Goal: Task Accomplishment & Management: Use online tool/utility

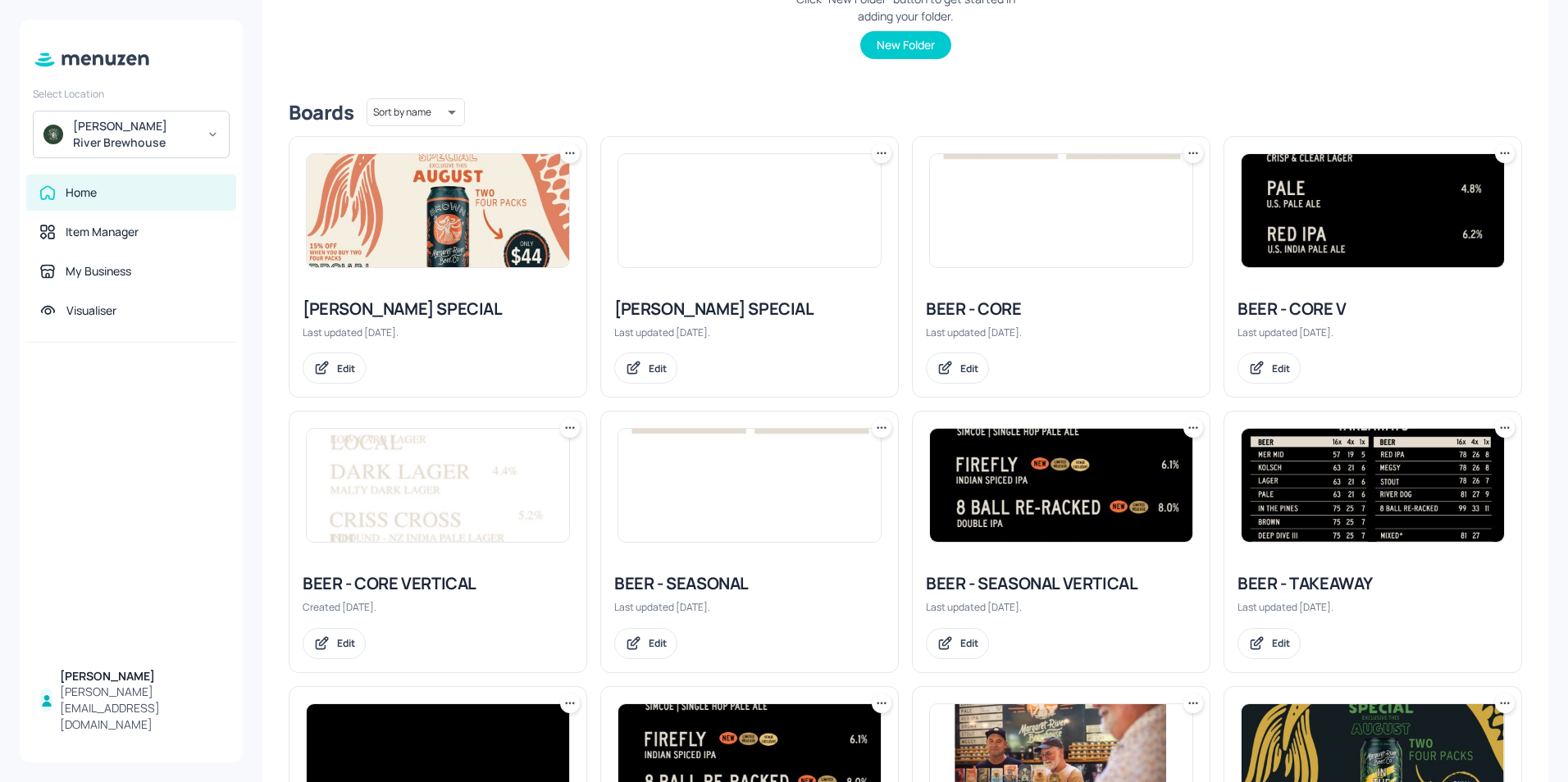
scroll to position [328, 0]
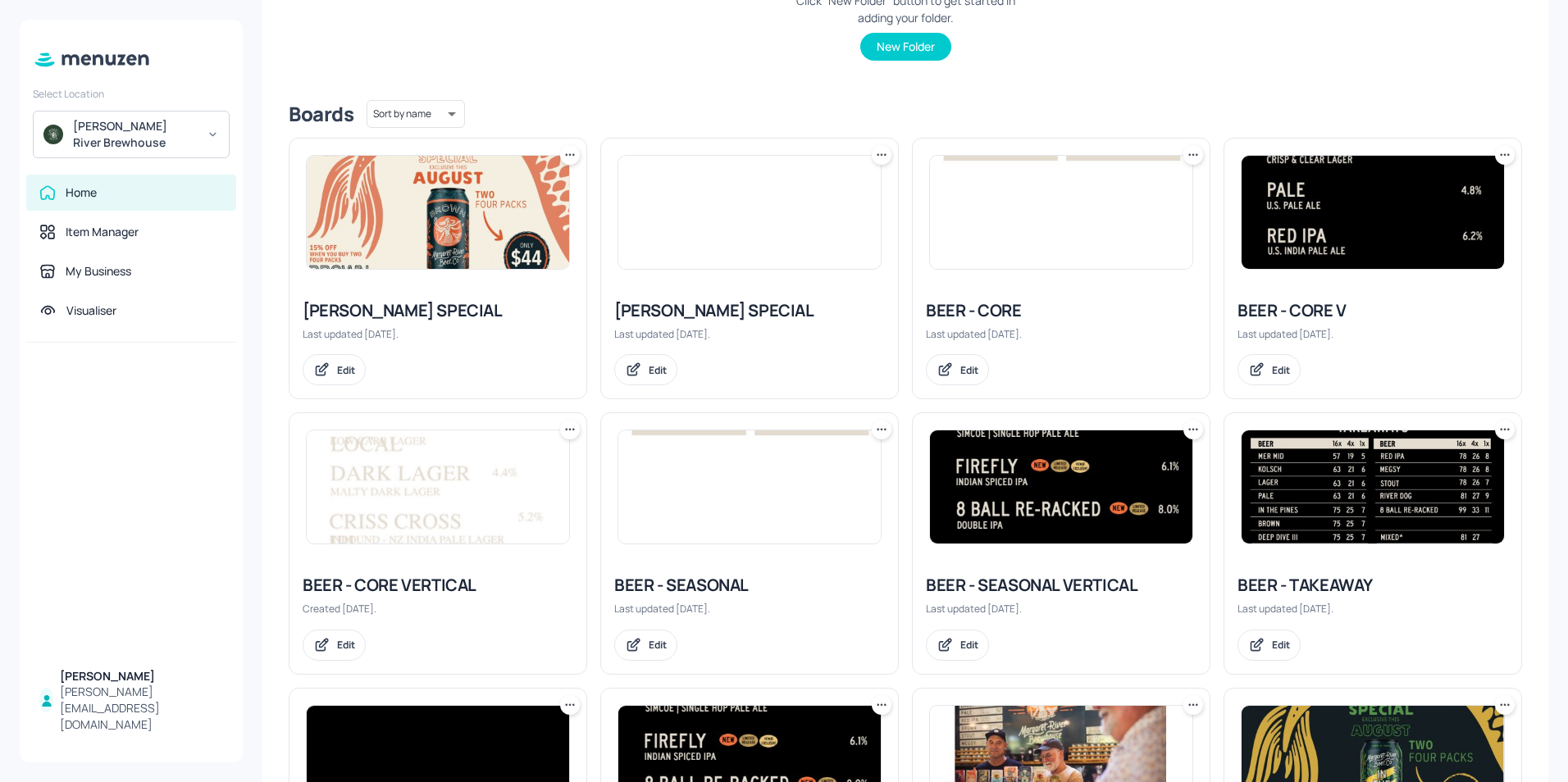
click at [1341, 223] on img at bounding box center [1373, 212] width 263 height 113
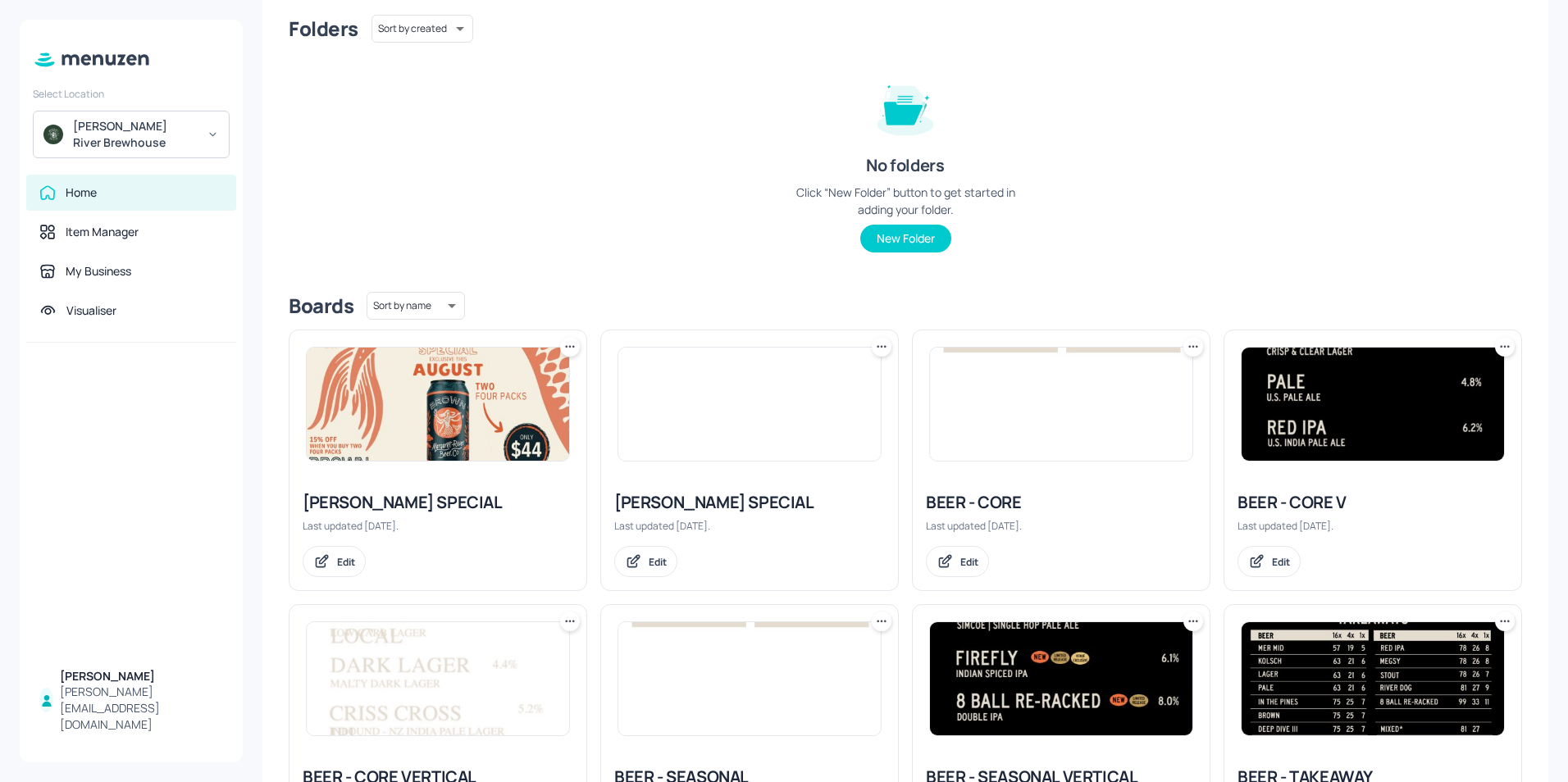
scroll to position [164, 0]
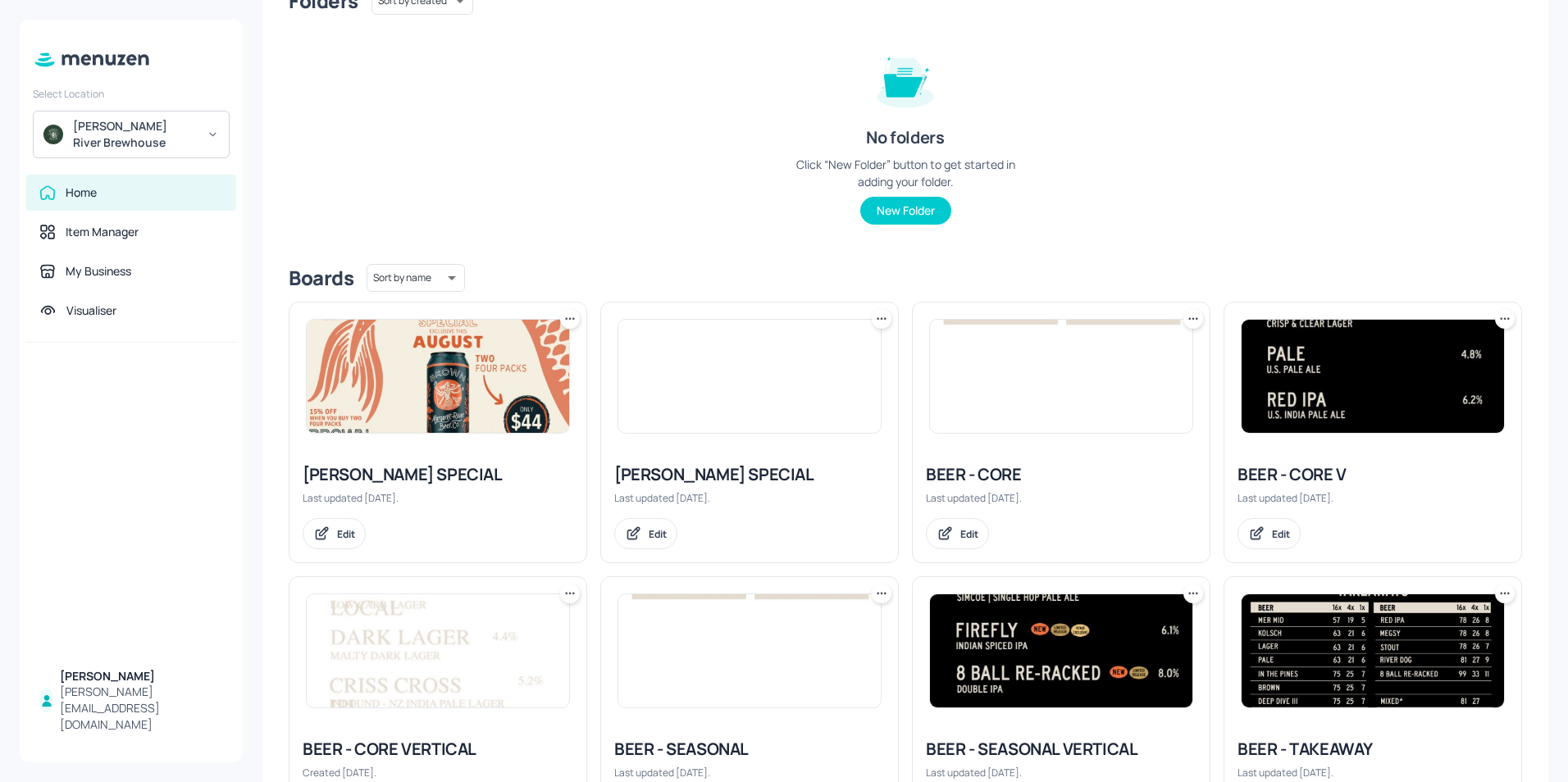
click at [1316, 385] on img at bounding box center [1373, 375] width 263 height 113
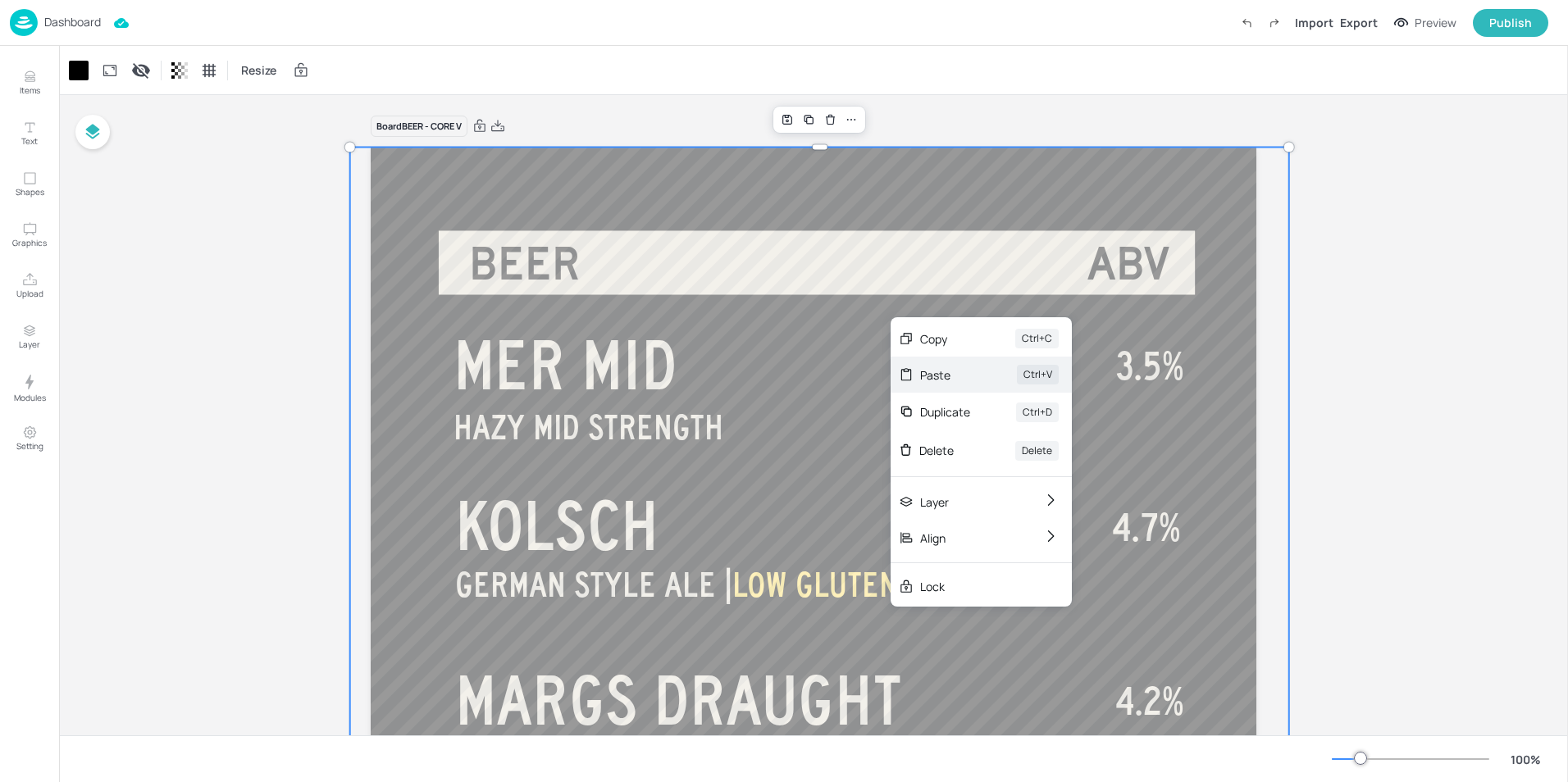
click at [926, 379] on div "Paste" at bounding box center [946, 375] width 51 height 18
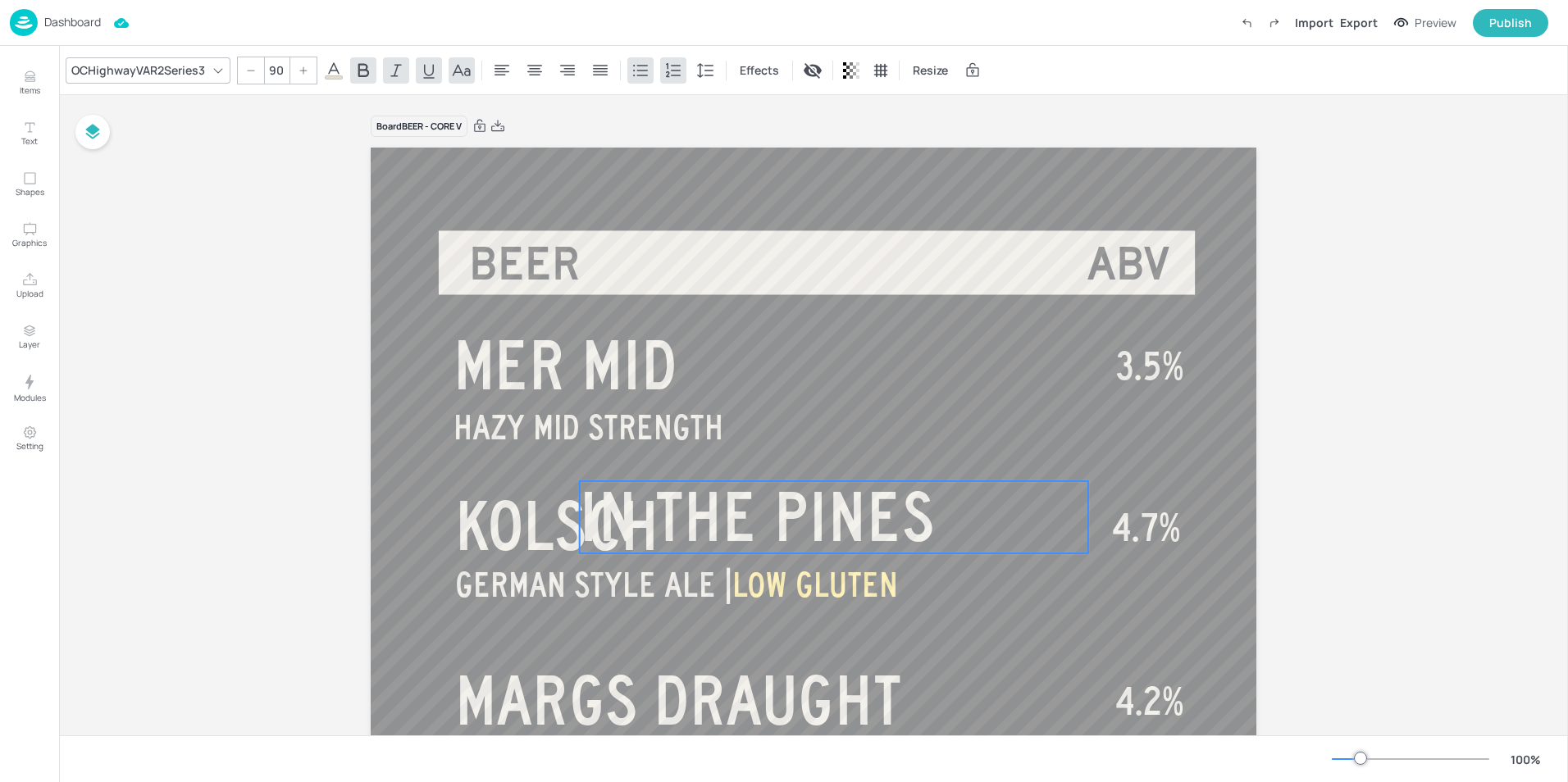
drag, startPoint x: 859, startPoint y: 384, endPoint x: 986, endPoint y: 495, distance: 168.7
click at [986, 495] on p "IN THE PINES" at bounding box center [834, 517] width 509 height 73
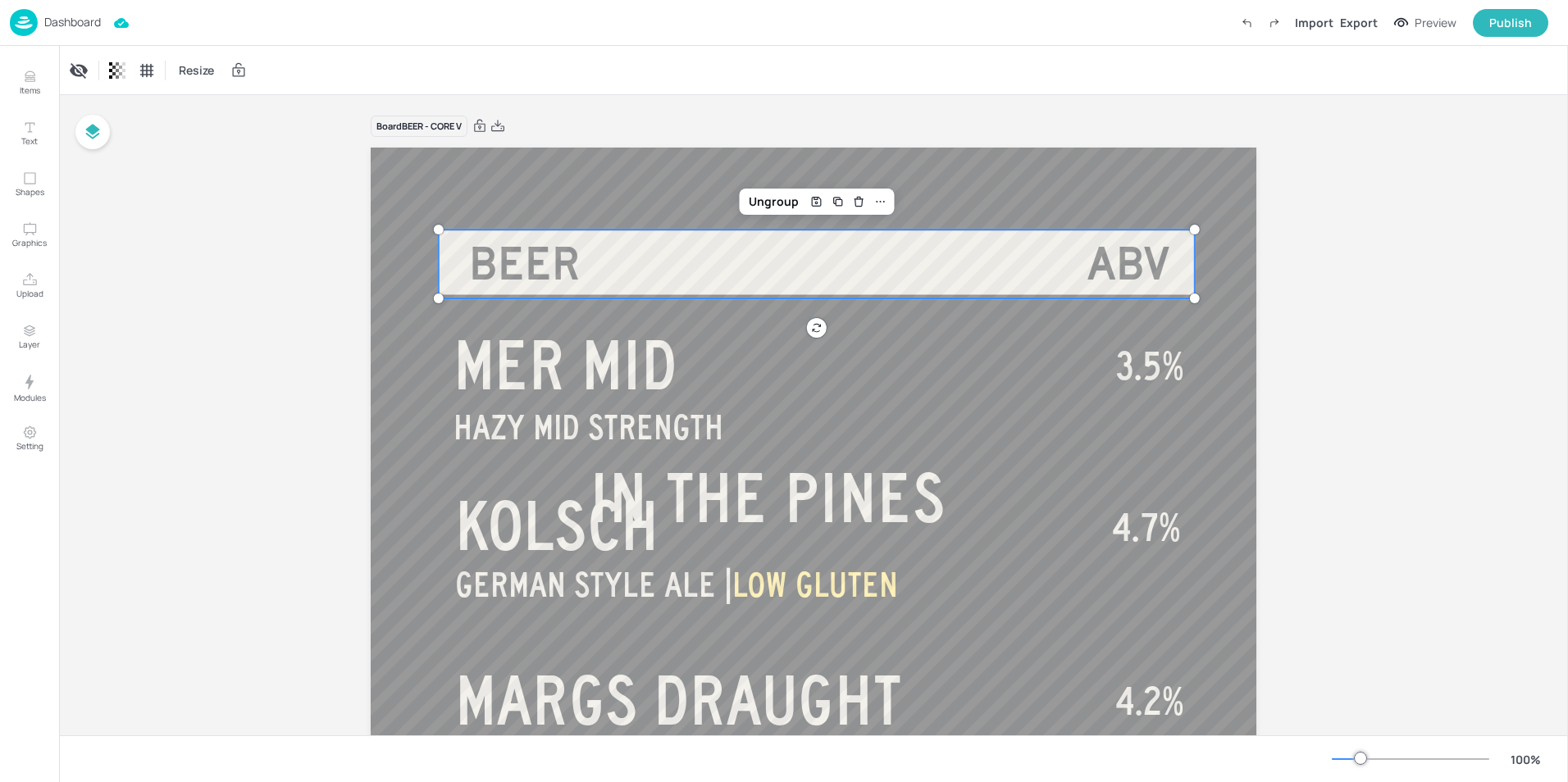
click at [521, 252] on span "BEER" at bounding box center [525, 264] width 112 height 49
click at [558, 376] on span "MER MID" at bounding box center [565, 365] width 223 height 73
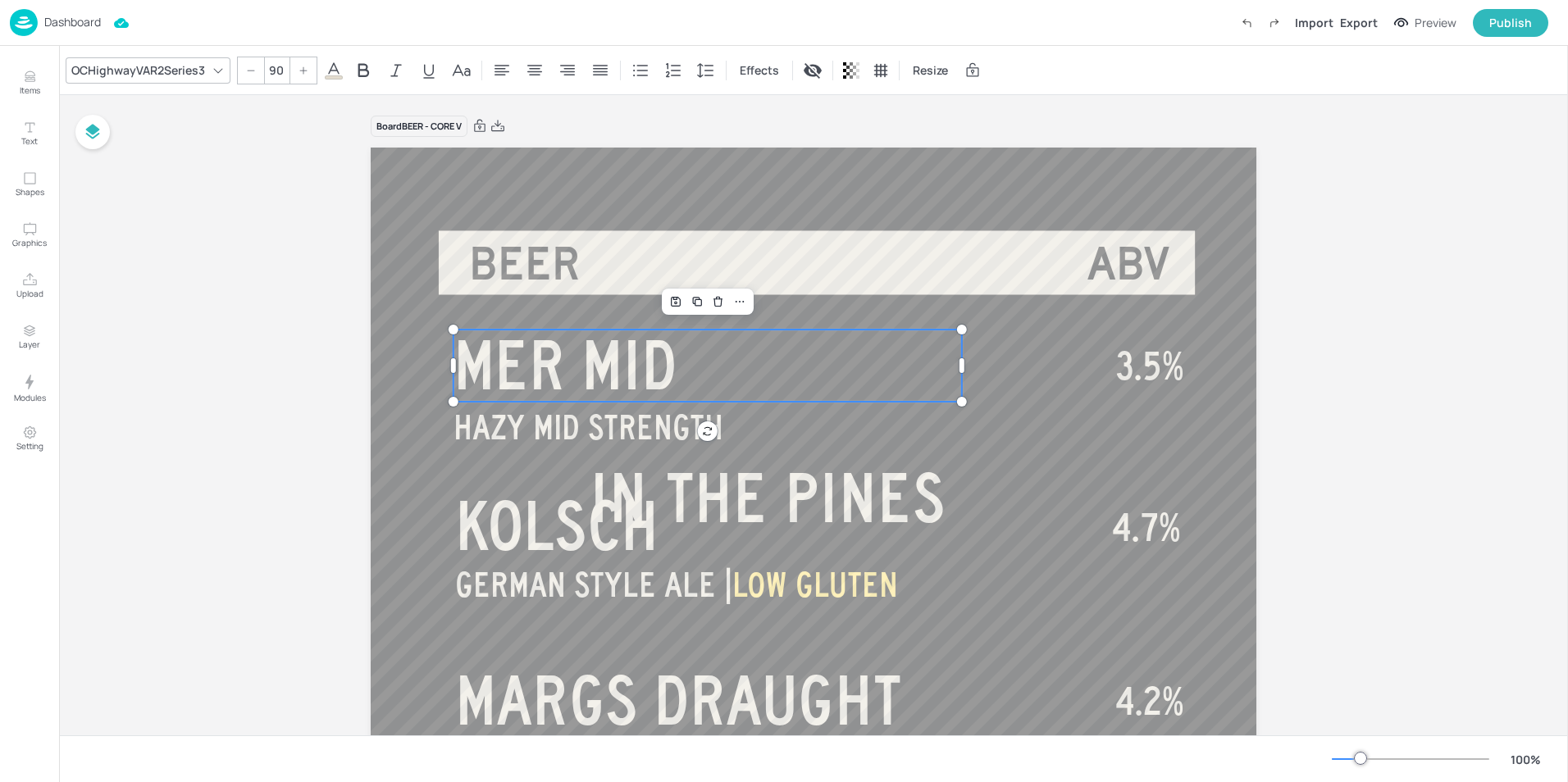
click at [253, 68] on icon at bounding box center [251, 71] width 10 height 10
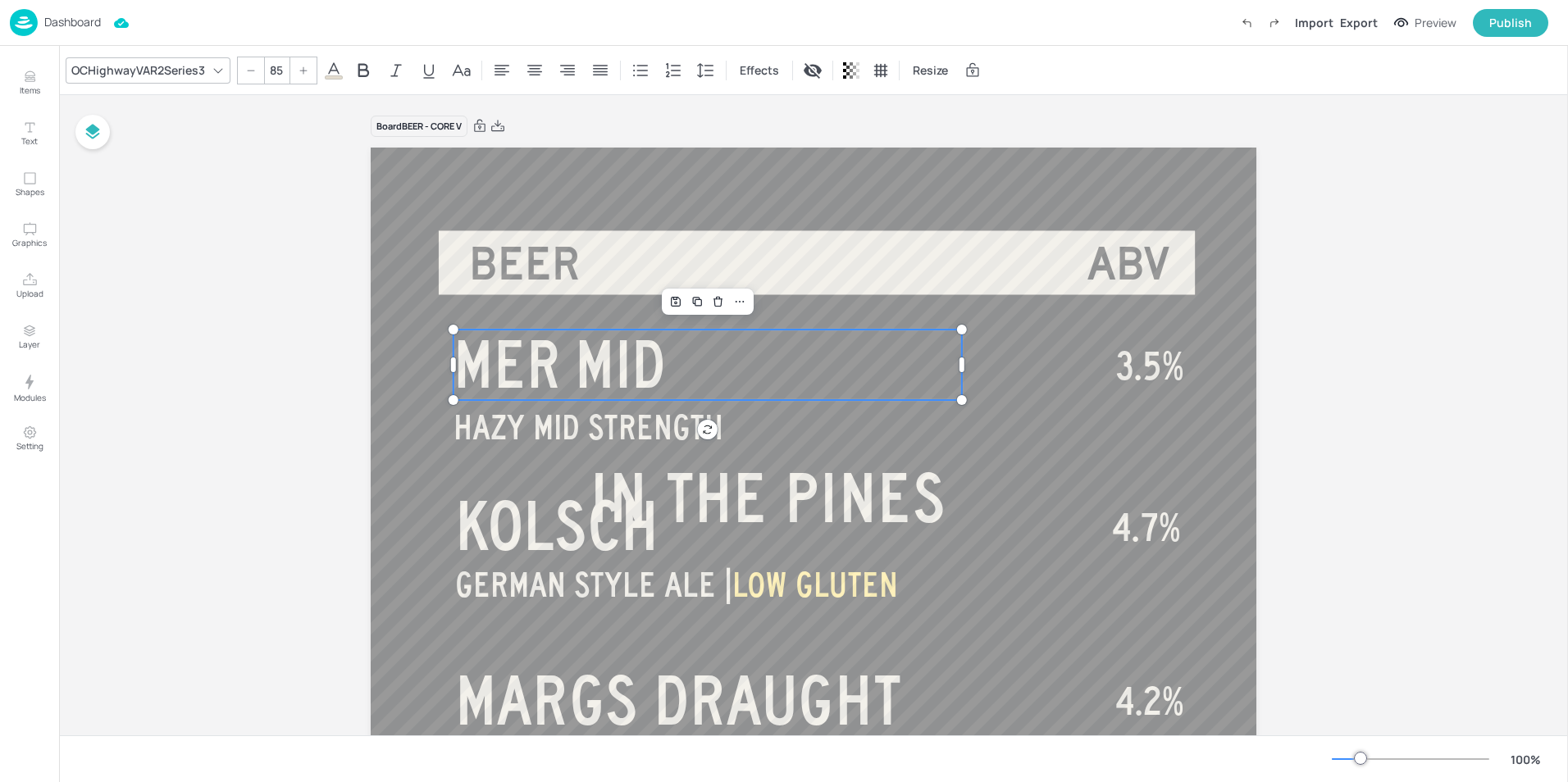
click at [253, 68] on icon at bounding box center [251, 71] width 10 height 10
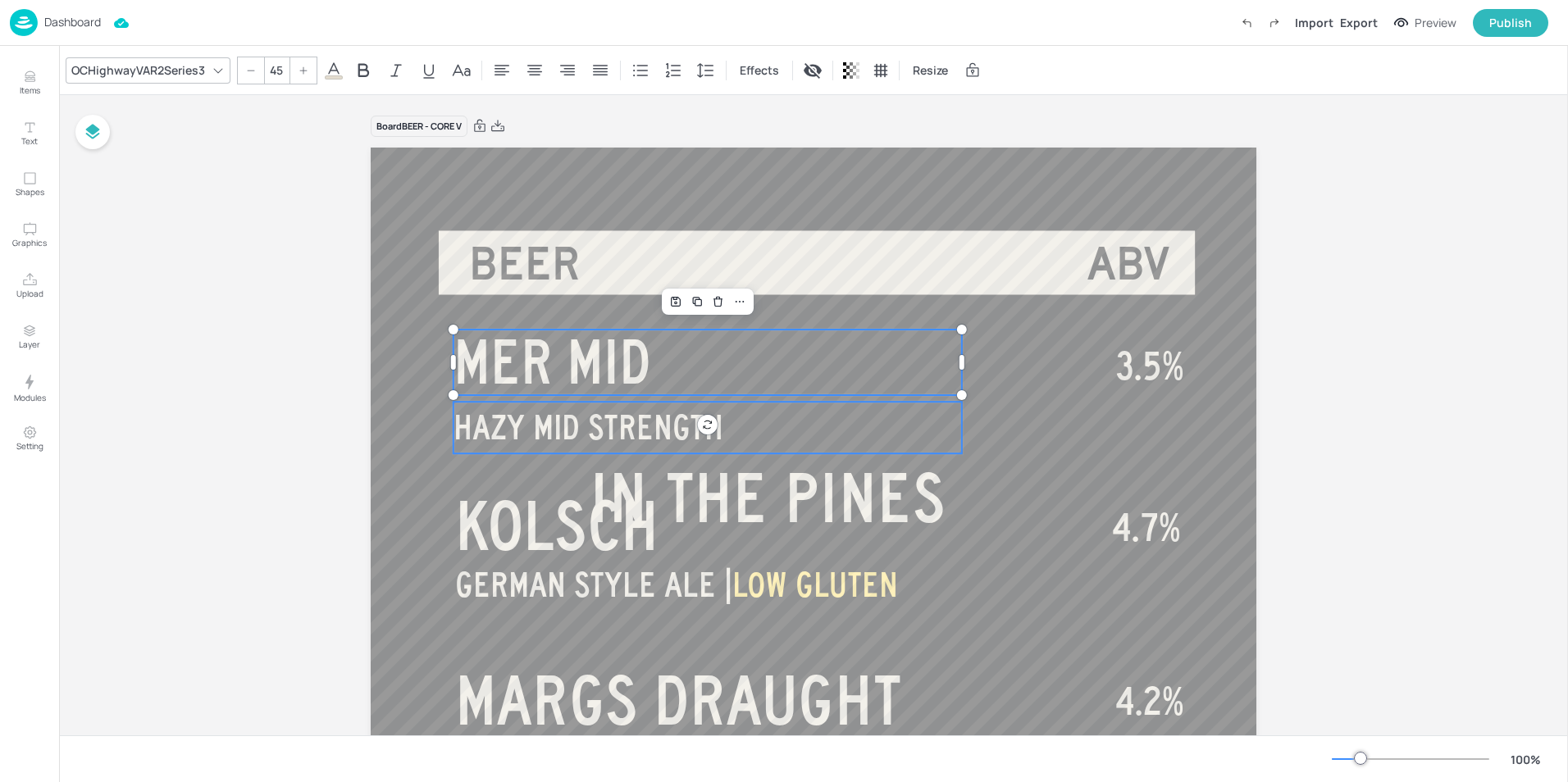
click at [579, 415] on span "HAZY MID STRENGTH" at bounding box center [588, 428] width 270 height 37
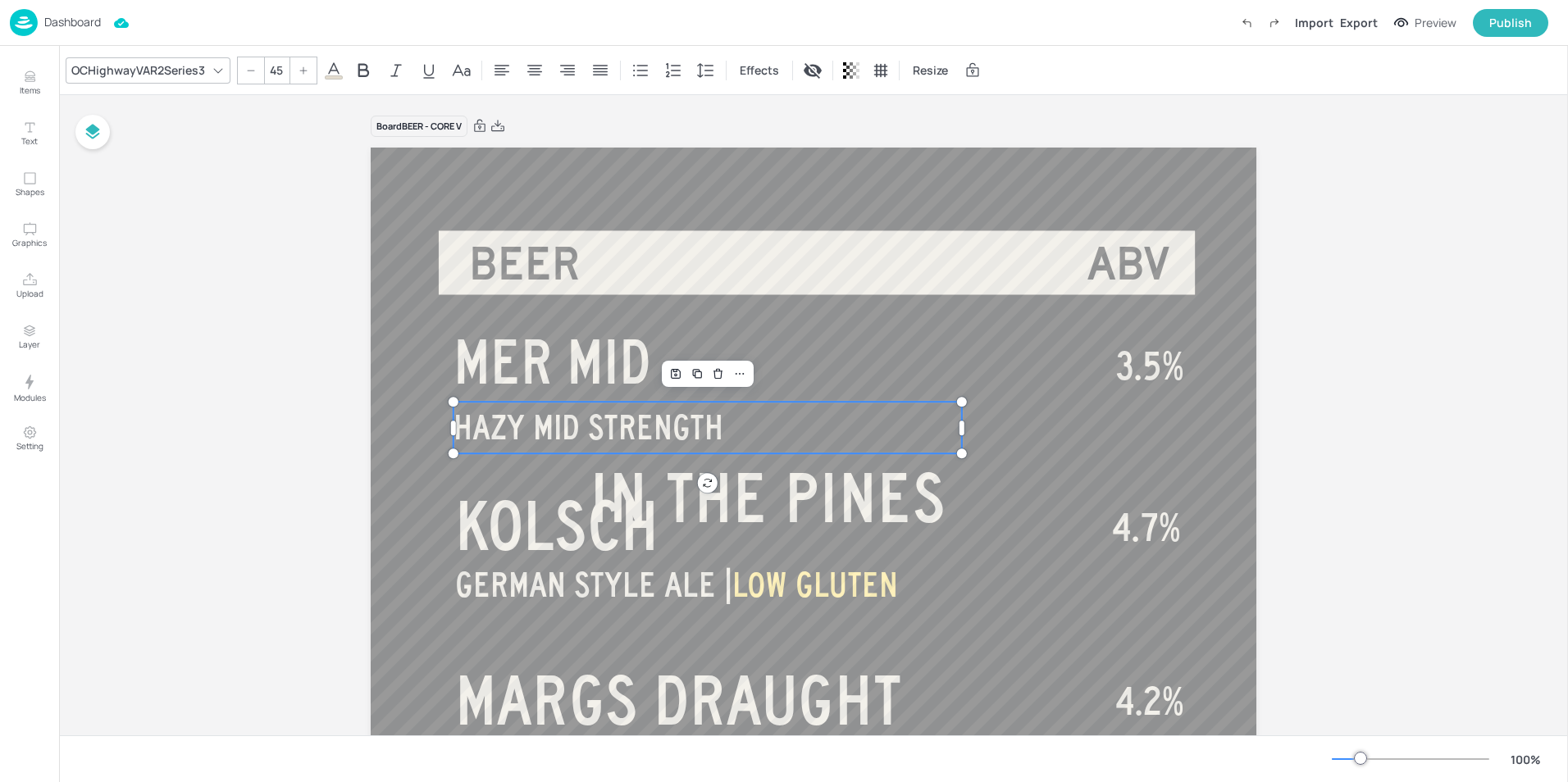
click at [247, 71] on icon at bounding box center [251, 71] width 10 height 10
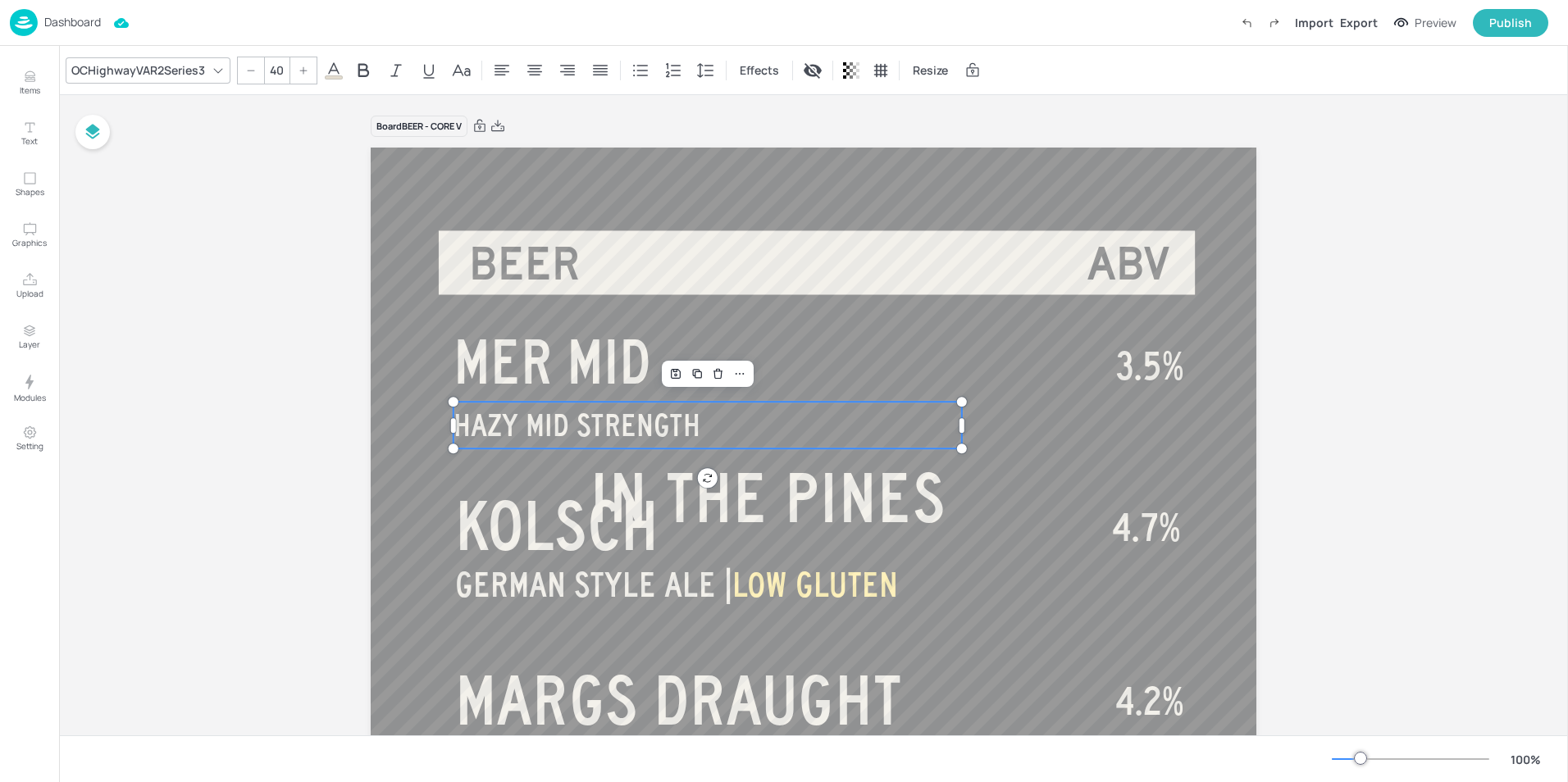
click at [247, 71] on icon at bounding box center [251, 71] width 10 height 10
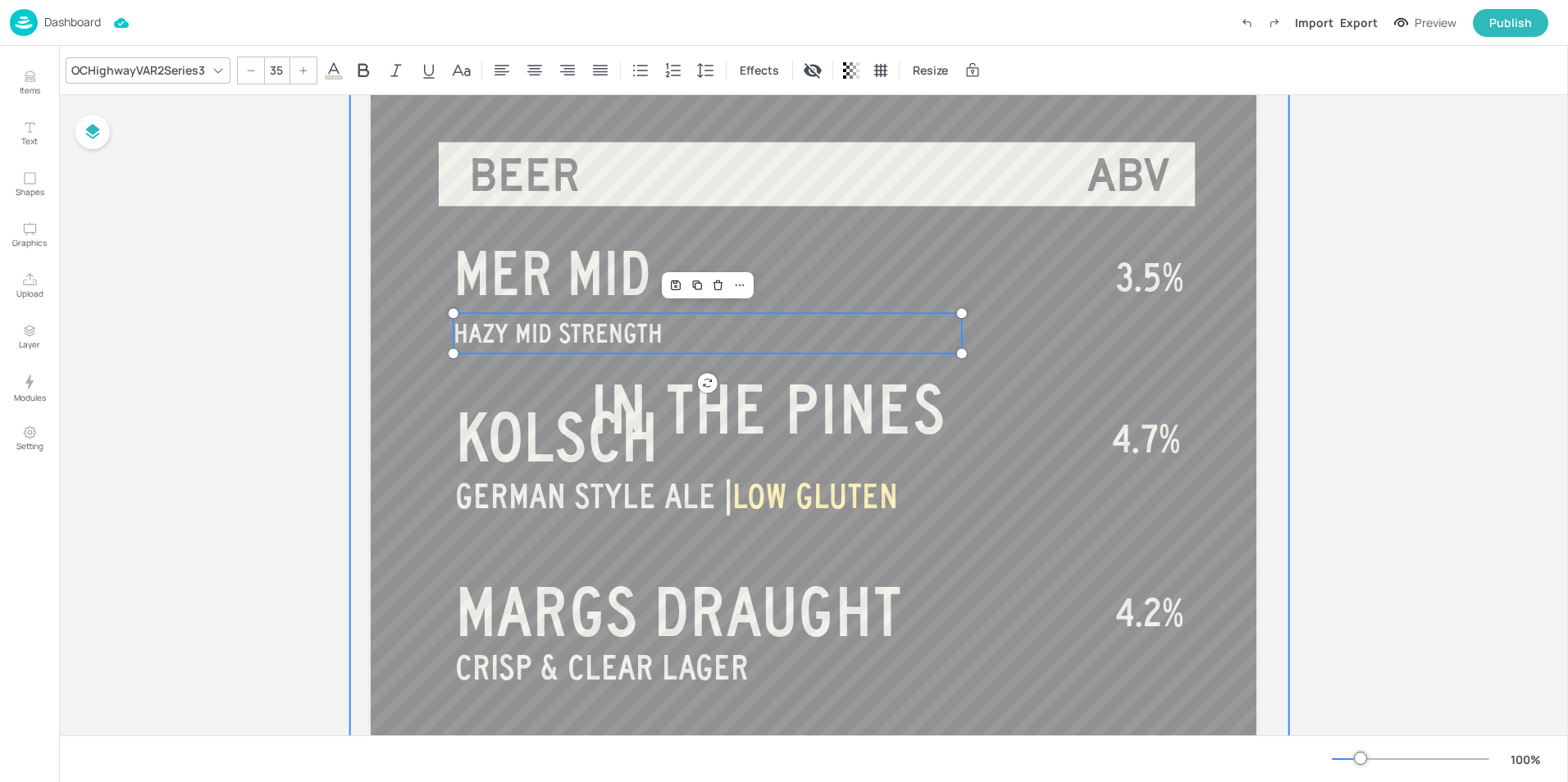
scroll to position [82, 0]
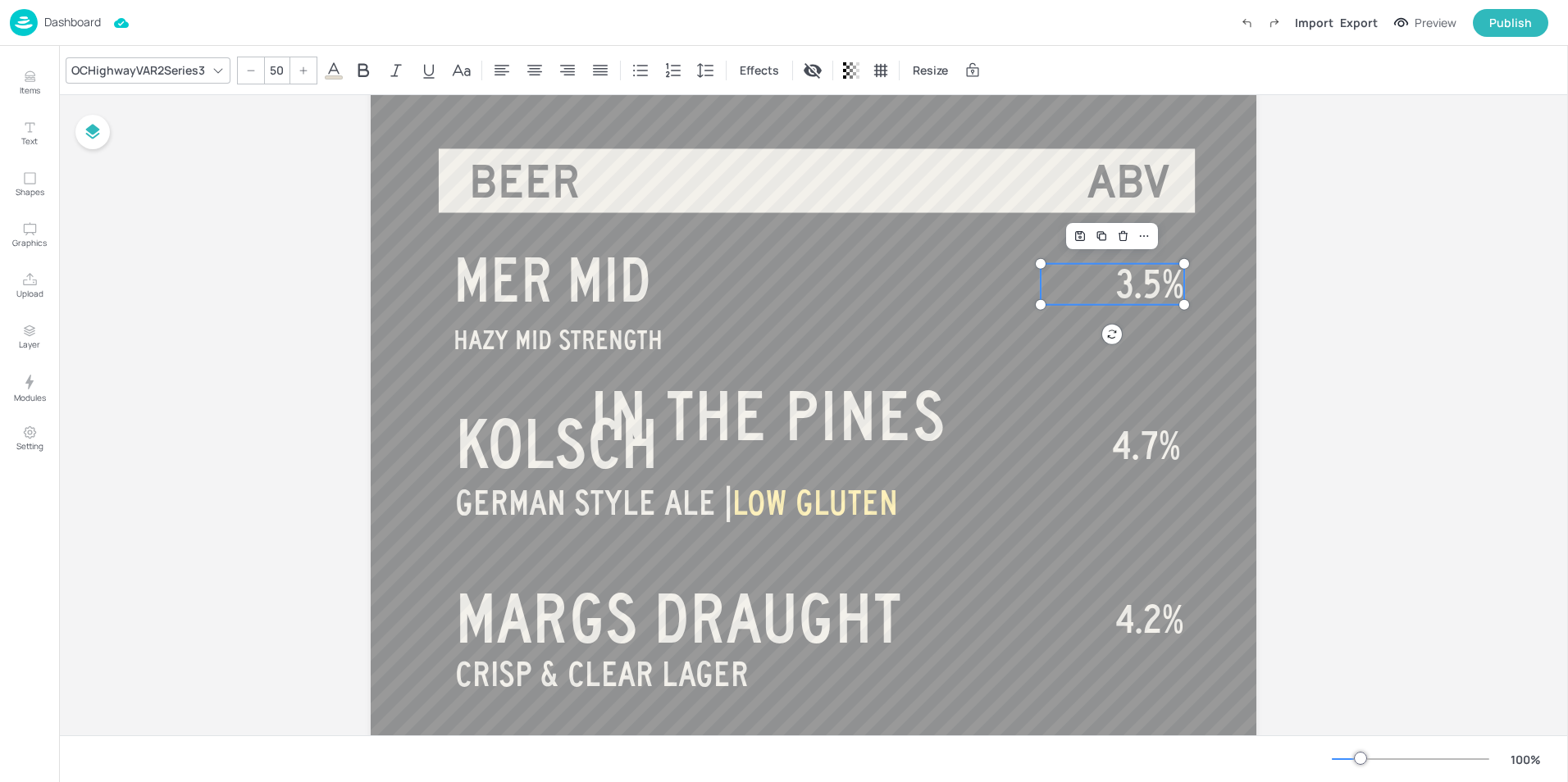
click at [1149, 288] on span "3.5%" at bounding box center [1150, 284] width 68 height 41
click at [574, 294] on span "MER MID" at bounding box center [553, 280] width 198 height 66
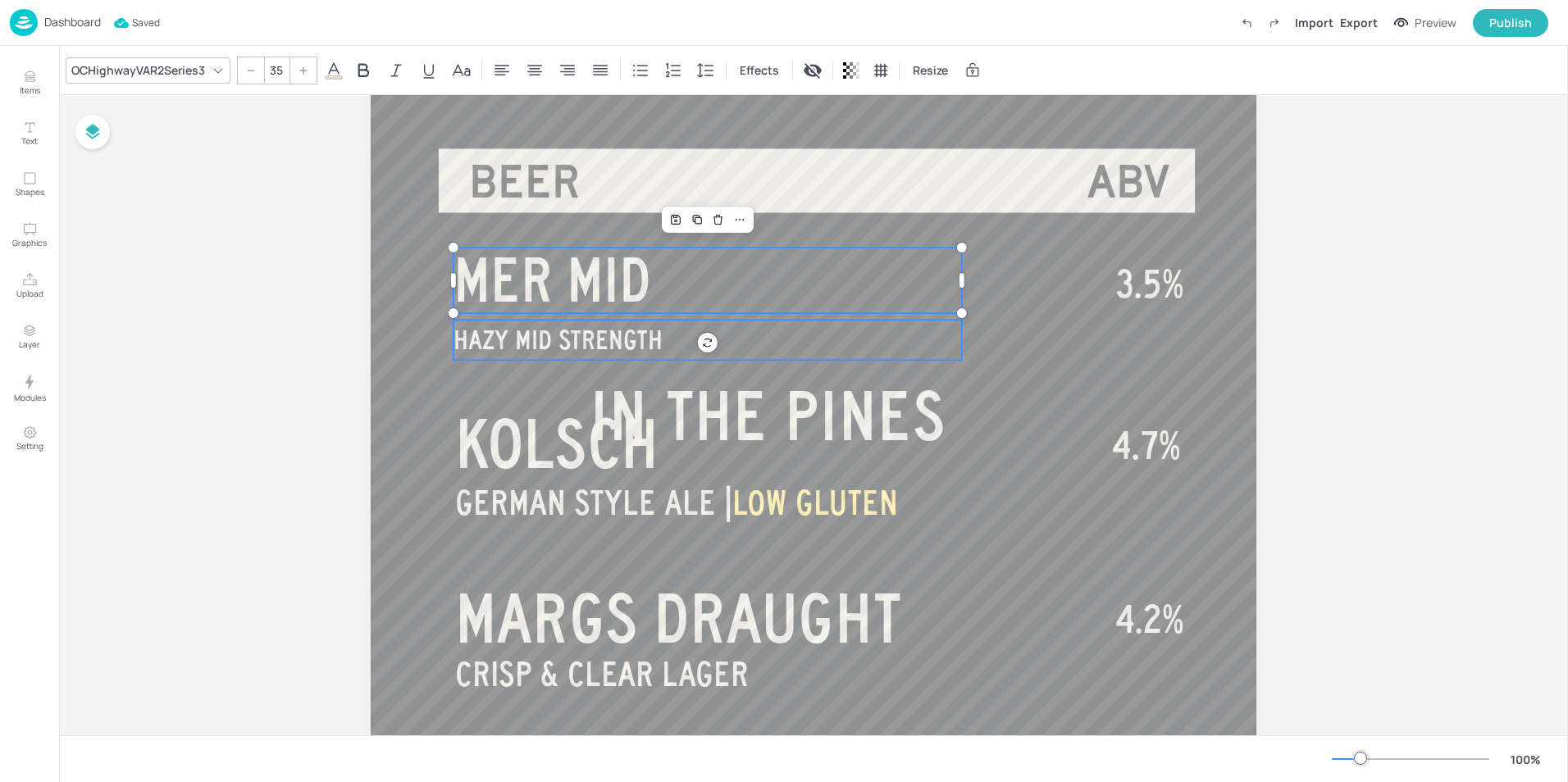
click at [573, 332] on span "HAZY MID STRENGTH" at bounding box center [558, 339] width 209 height 28
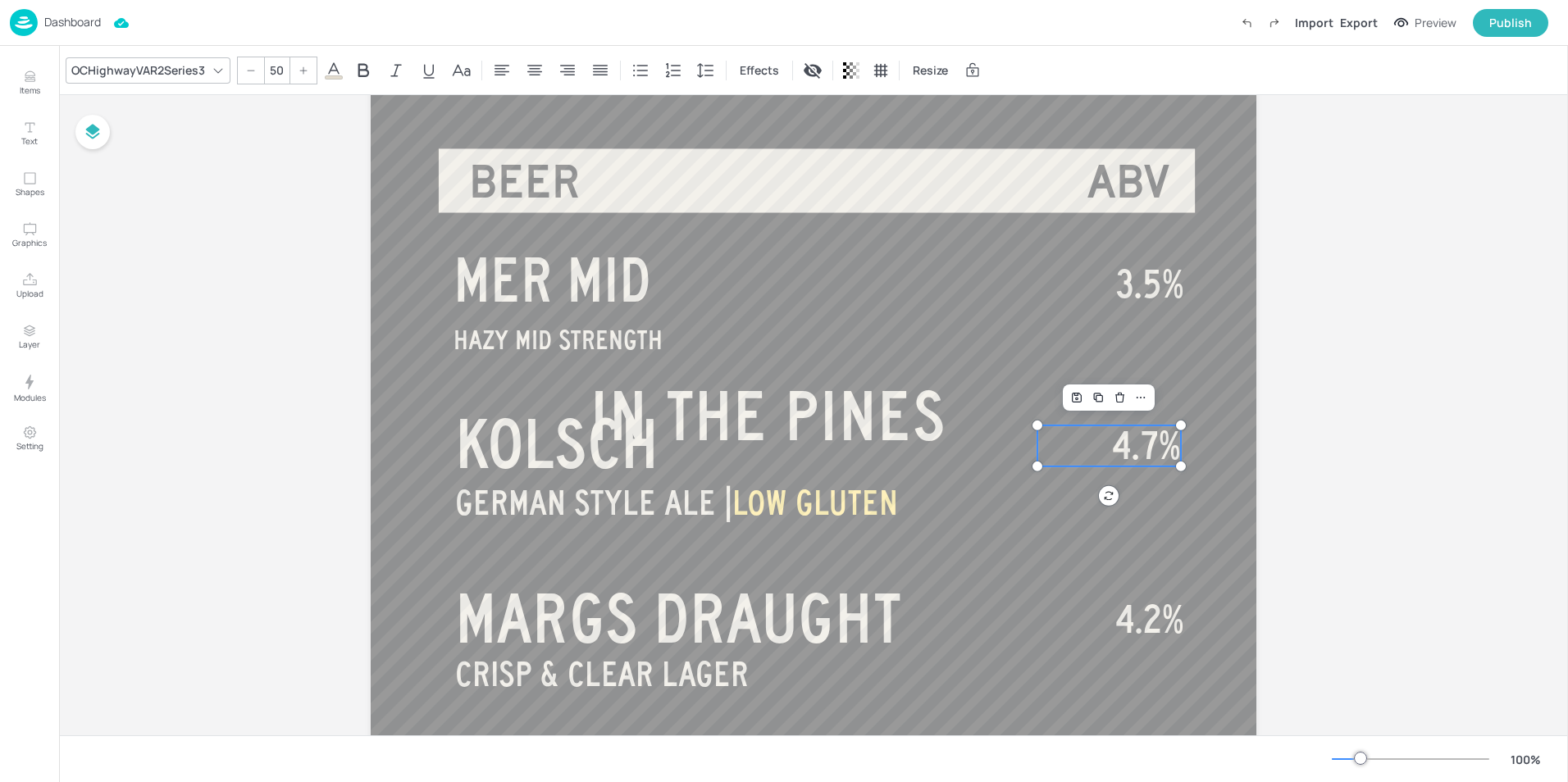
click at [1115, 441] on span "4.7%" at bounding box center [1147, 446] width 69 height 41
click at [1129, 278] on span "3.5%" at bounding box center [1150, 284] width 68 height 41
click at [254, 69] on icon at bounding box center [251, 71] width 10 height 10
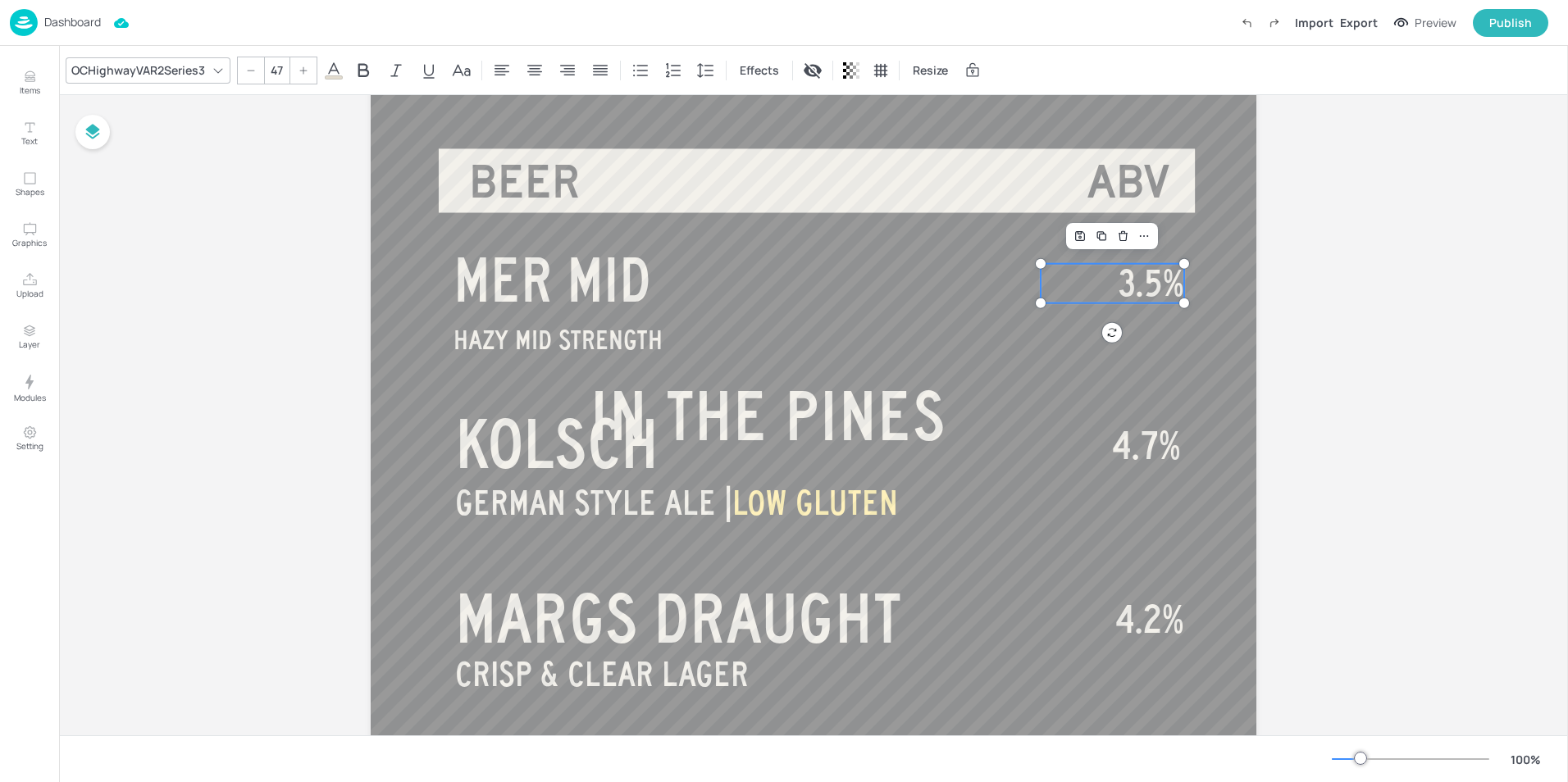
click at [254, 69] on icon at bounding box center [251, 71] width 10 height 10
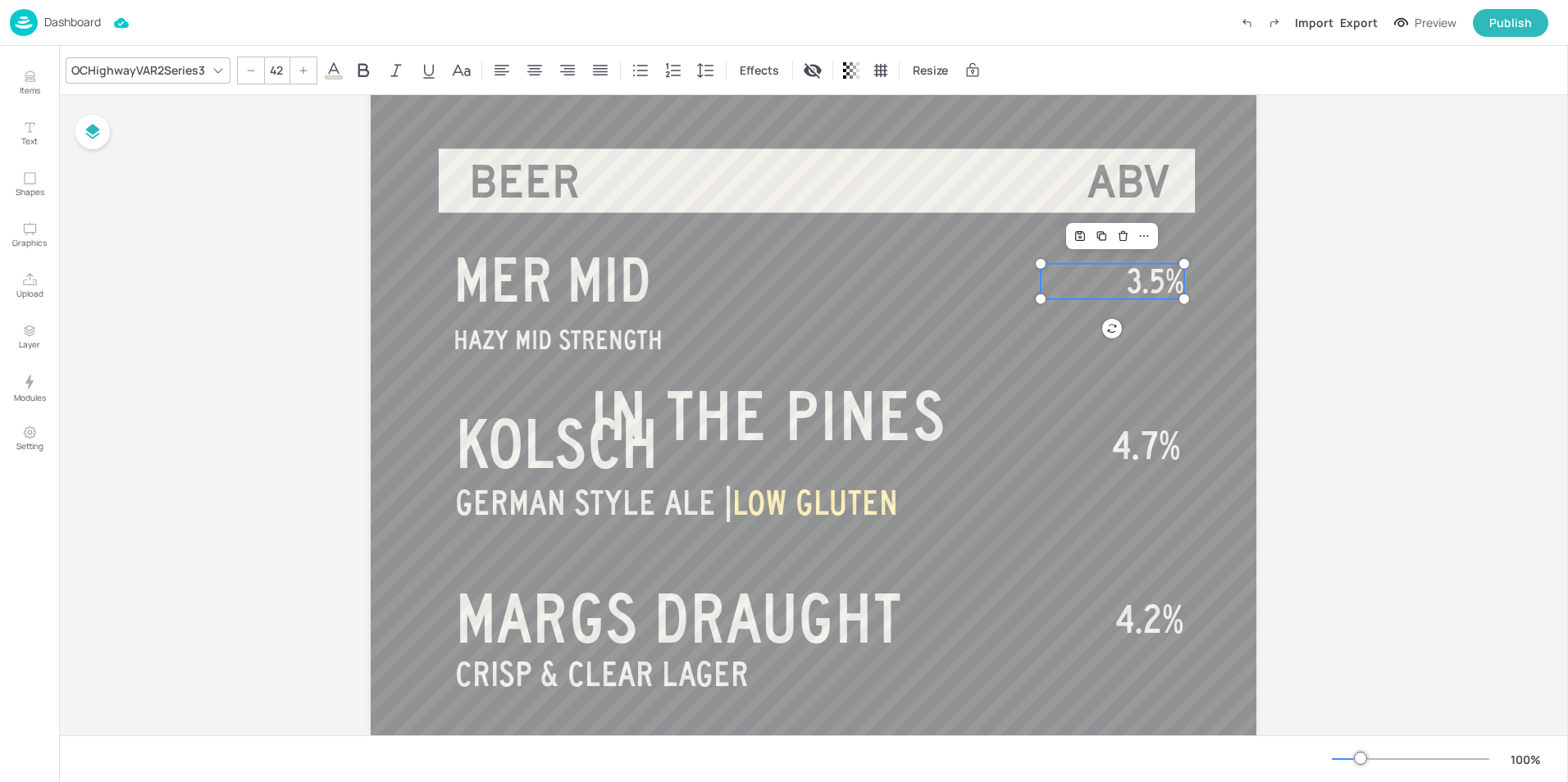
click at [254, 69] on icon at bounding box center [251, 71] width 10 height 10
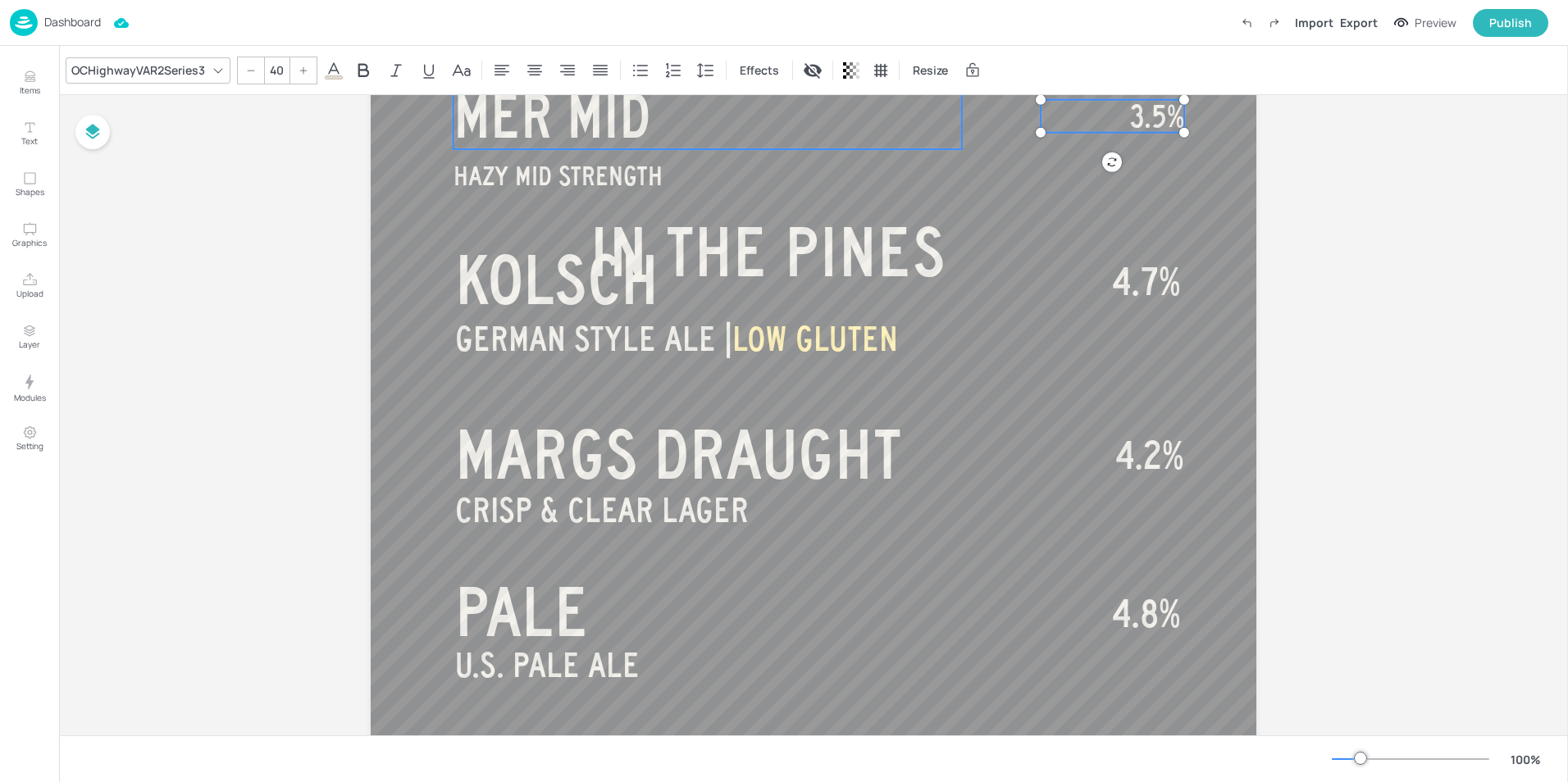
scroll to position [164, 0]
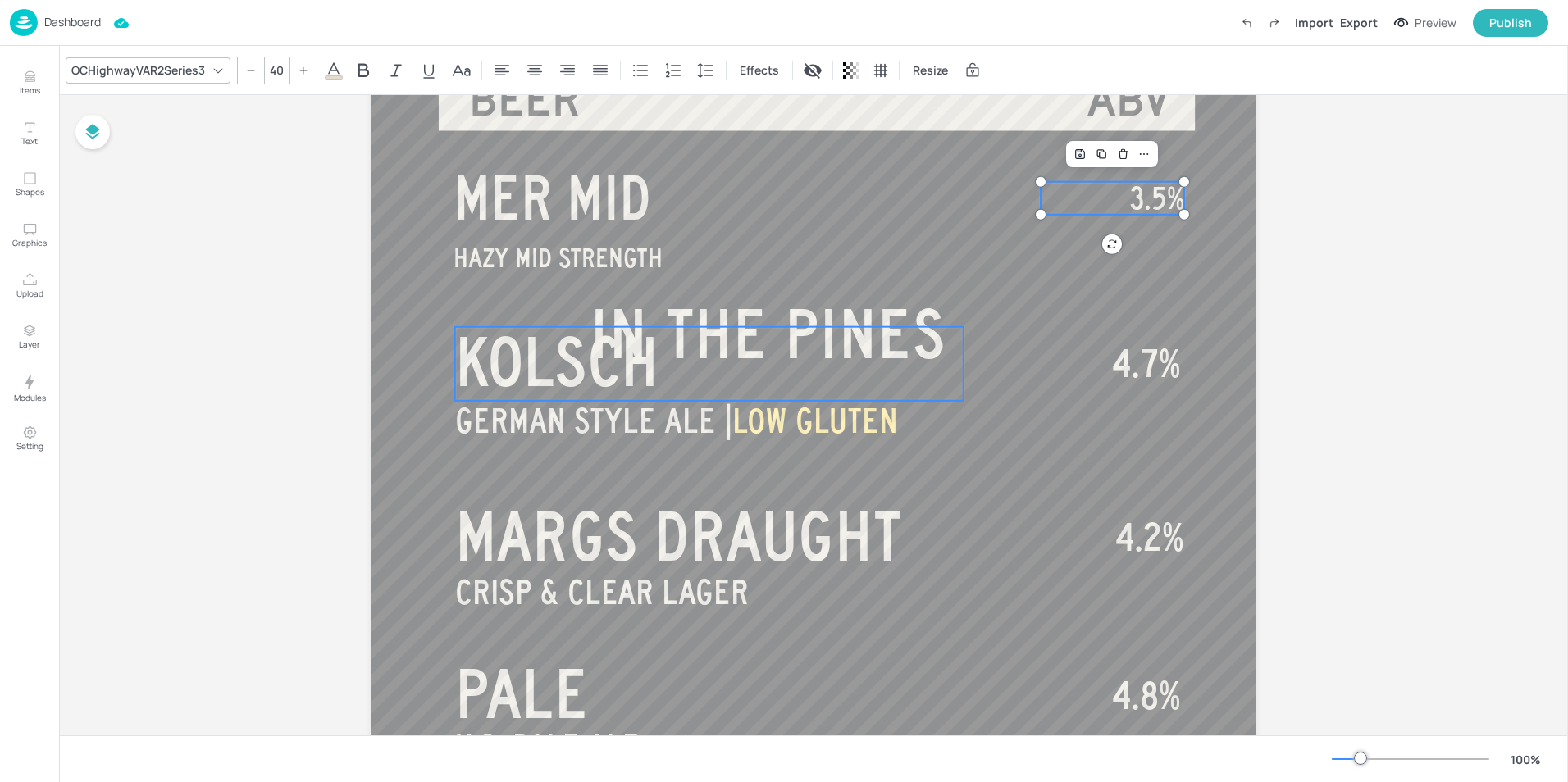
click at [501, 383] on span "KOLSCH" at bounding box center [557, 361] width 204 height 73
click at [248, 73] on icon at bounding box center [251, 71] width 10 height 10
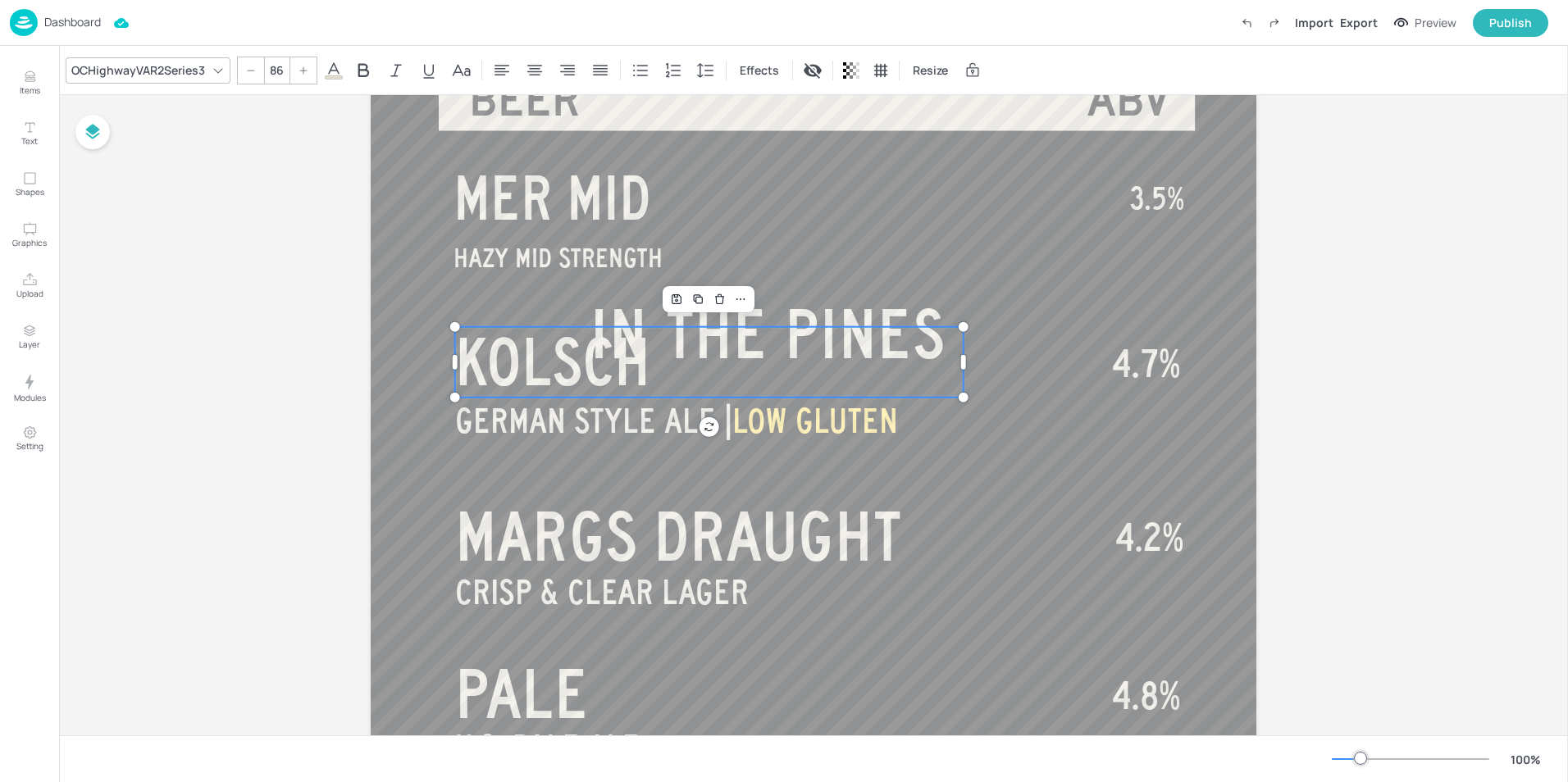
click at [248, 73] on icon at bounding box center [251, 71] width 10 height 10
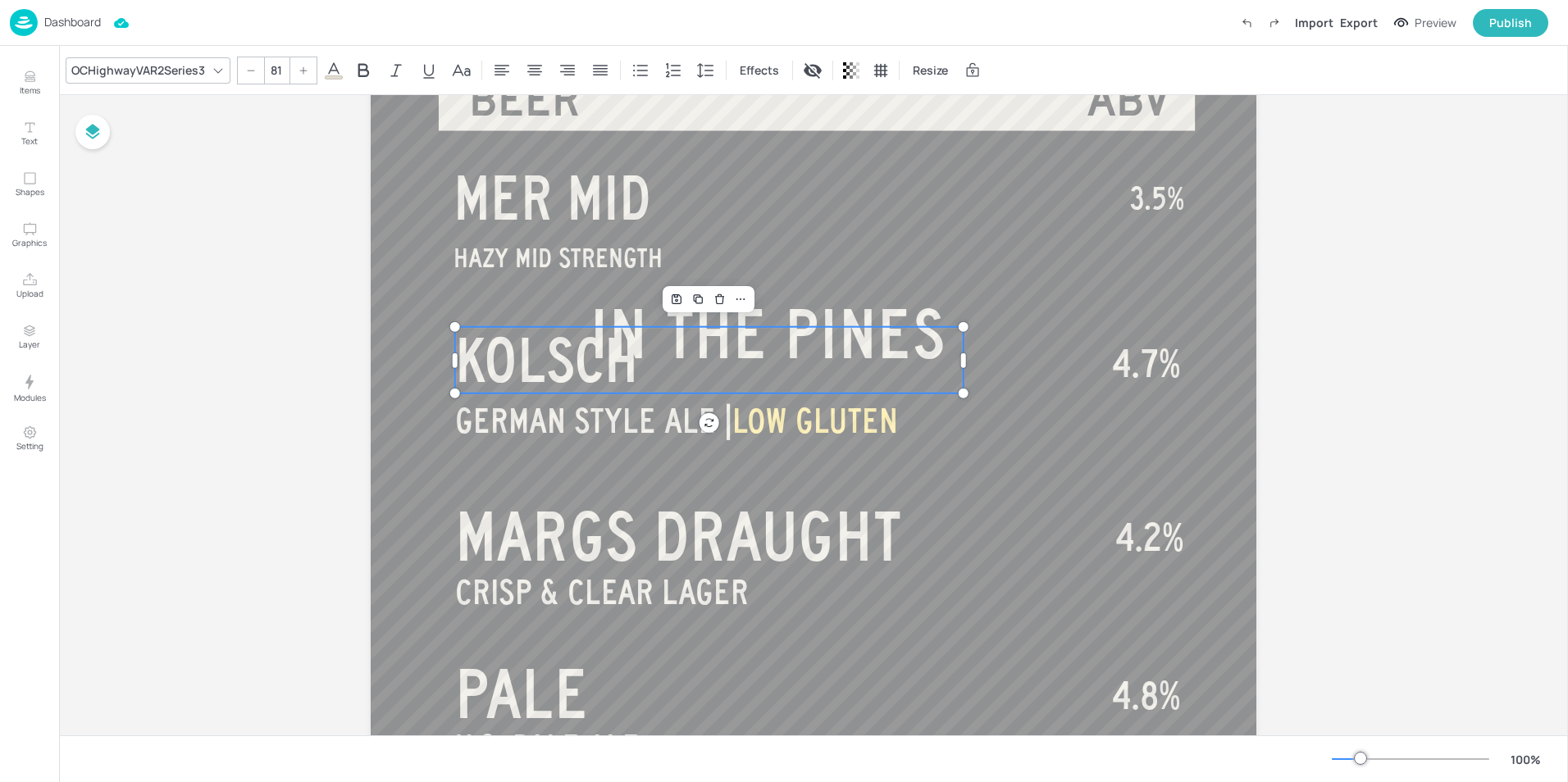
click at [248, 73] on icon at bounding box center [251, 71] width 10 height 10
click at [626, 415] on span "GERMAN STYLE ALE |" at bounding box center [593, 421] width 277 height 37
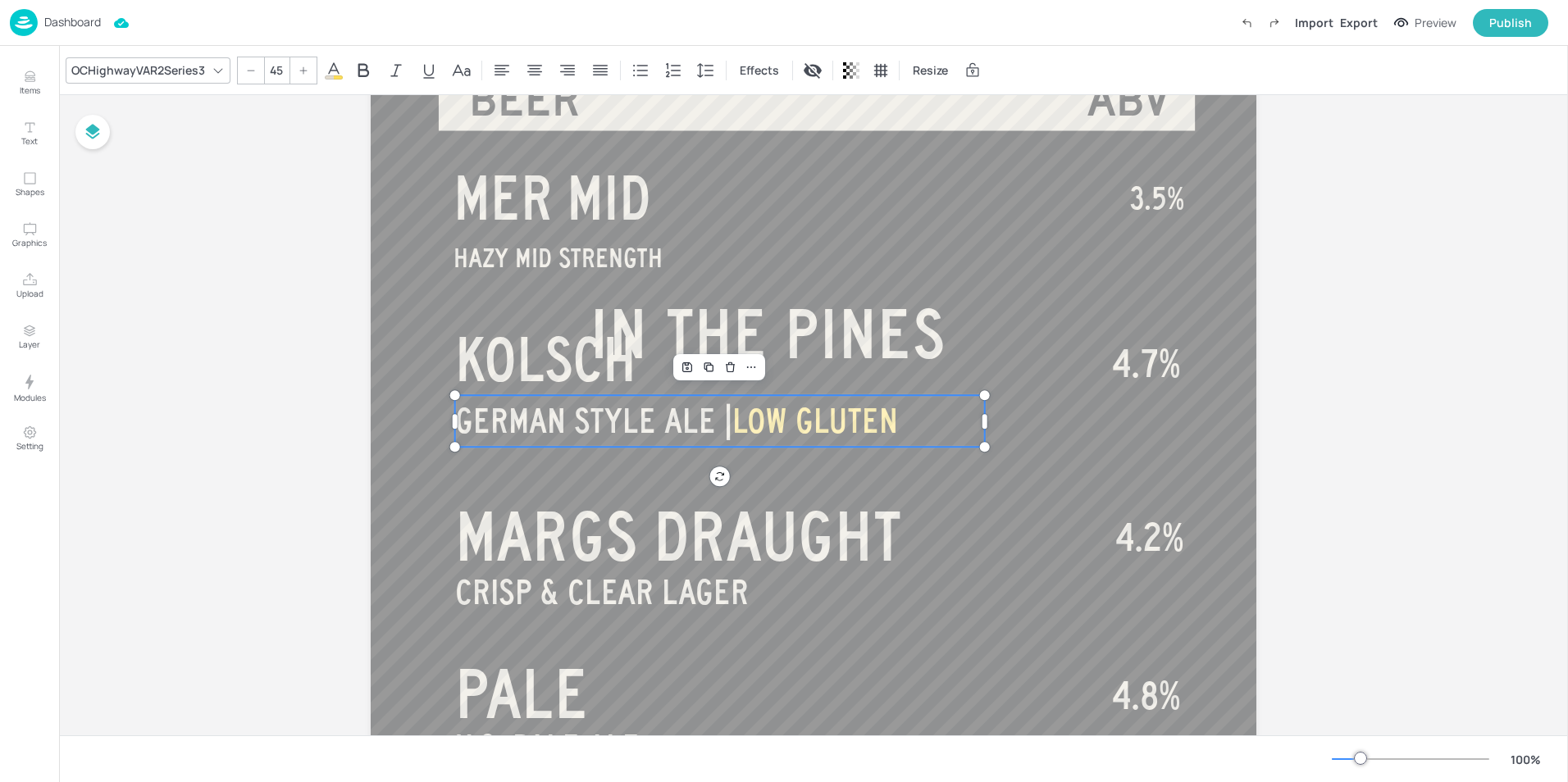
click at [250, 70] on icon at bounding box center [251, 71] width 10 height 10
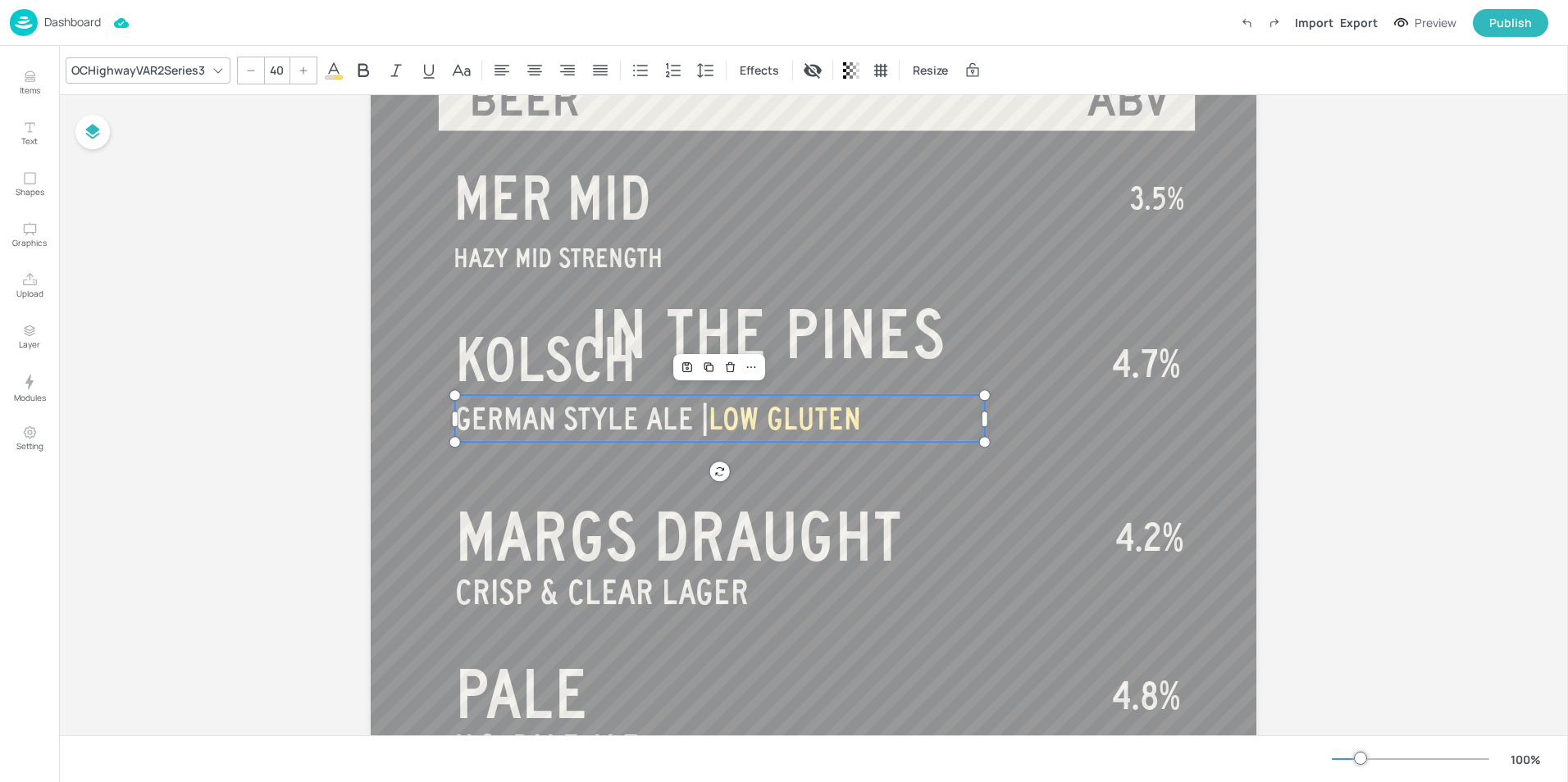
click at [250, 70] on icon at bounding box center [251, 71] width 10 height 10
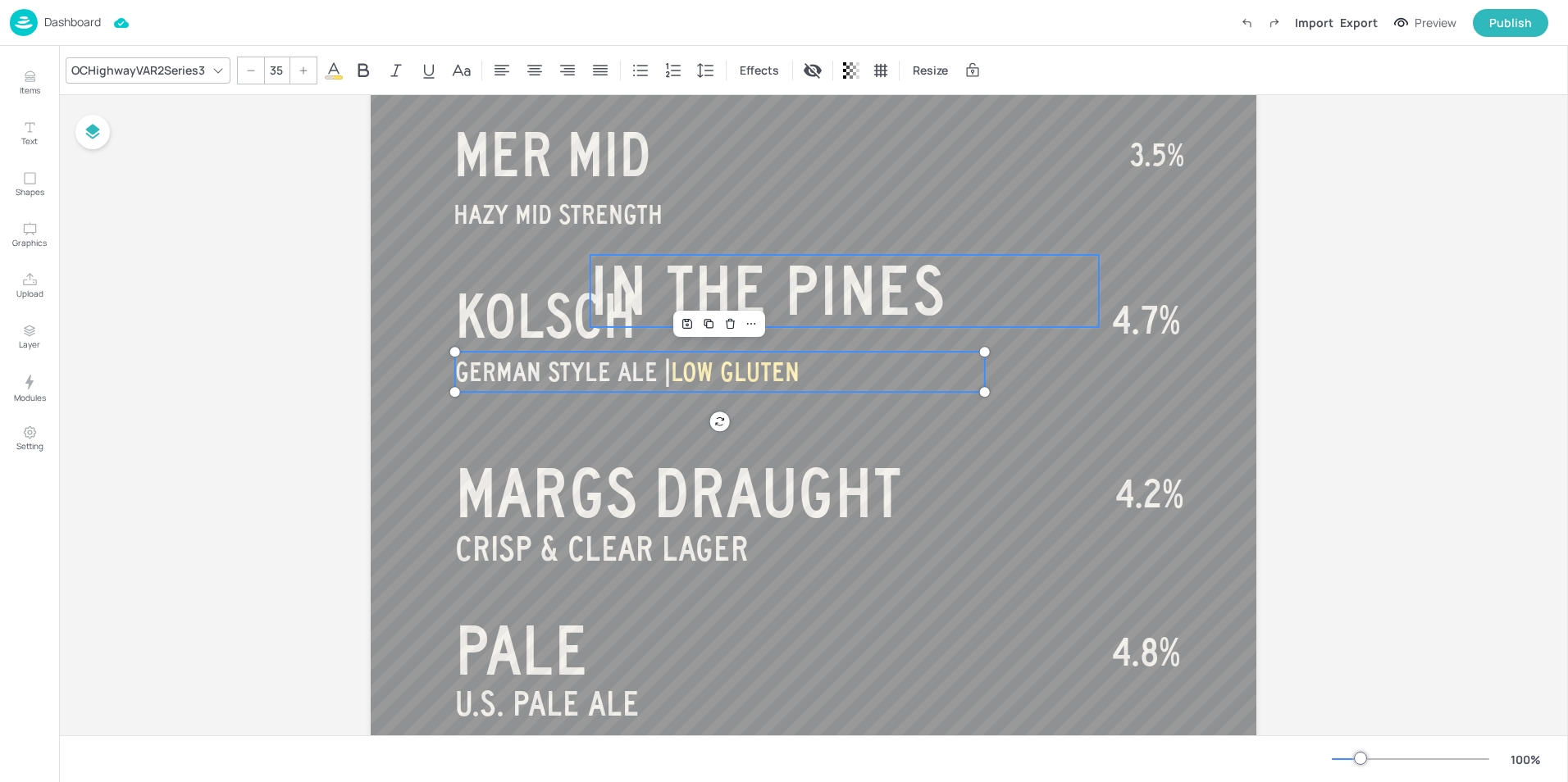
scroll to position [246, 0]
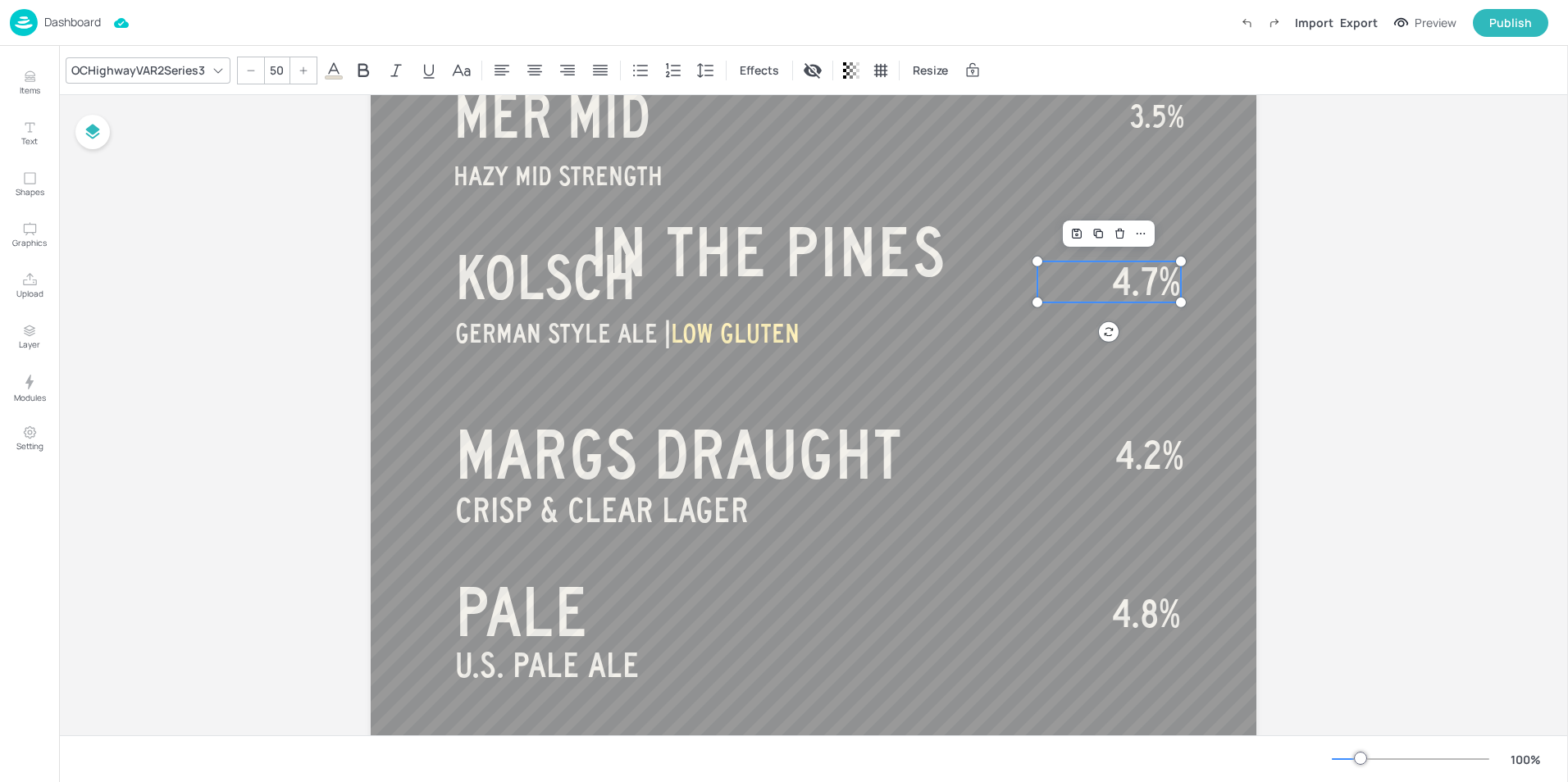
click at [1124, 278] on span "4.7%" at bounding box center [1147, 282] width 69 height 41
click at [254, 71] on icon at bounding box center [251, 71] width 10 height 10
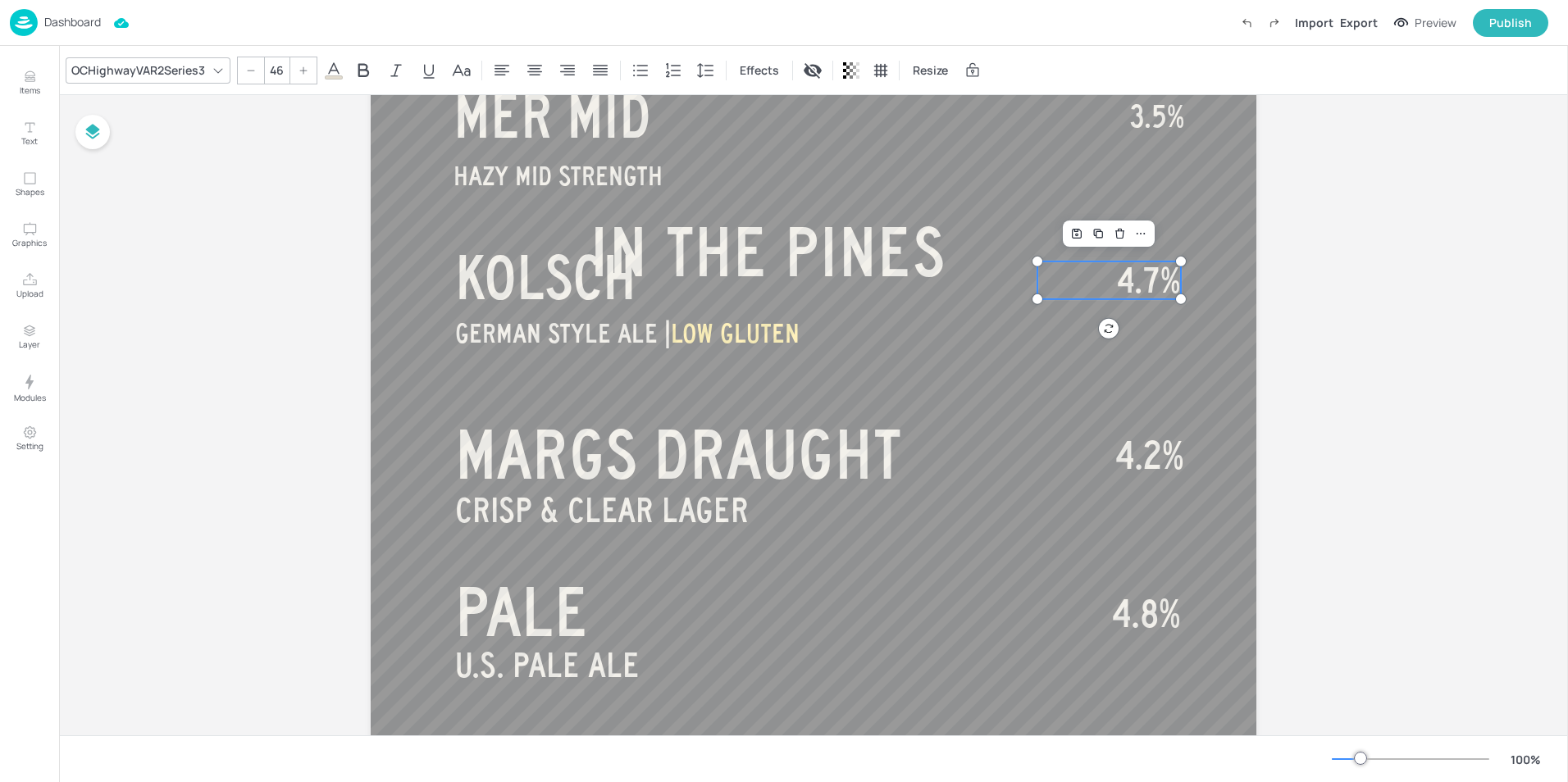
click at [254, 71] on icon at bounding box center [251, 71] width 10 height 10
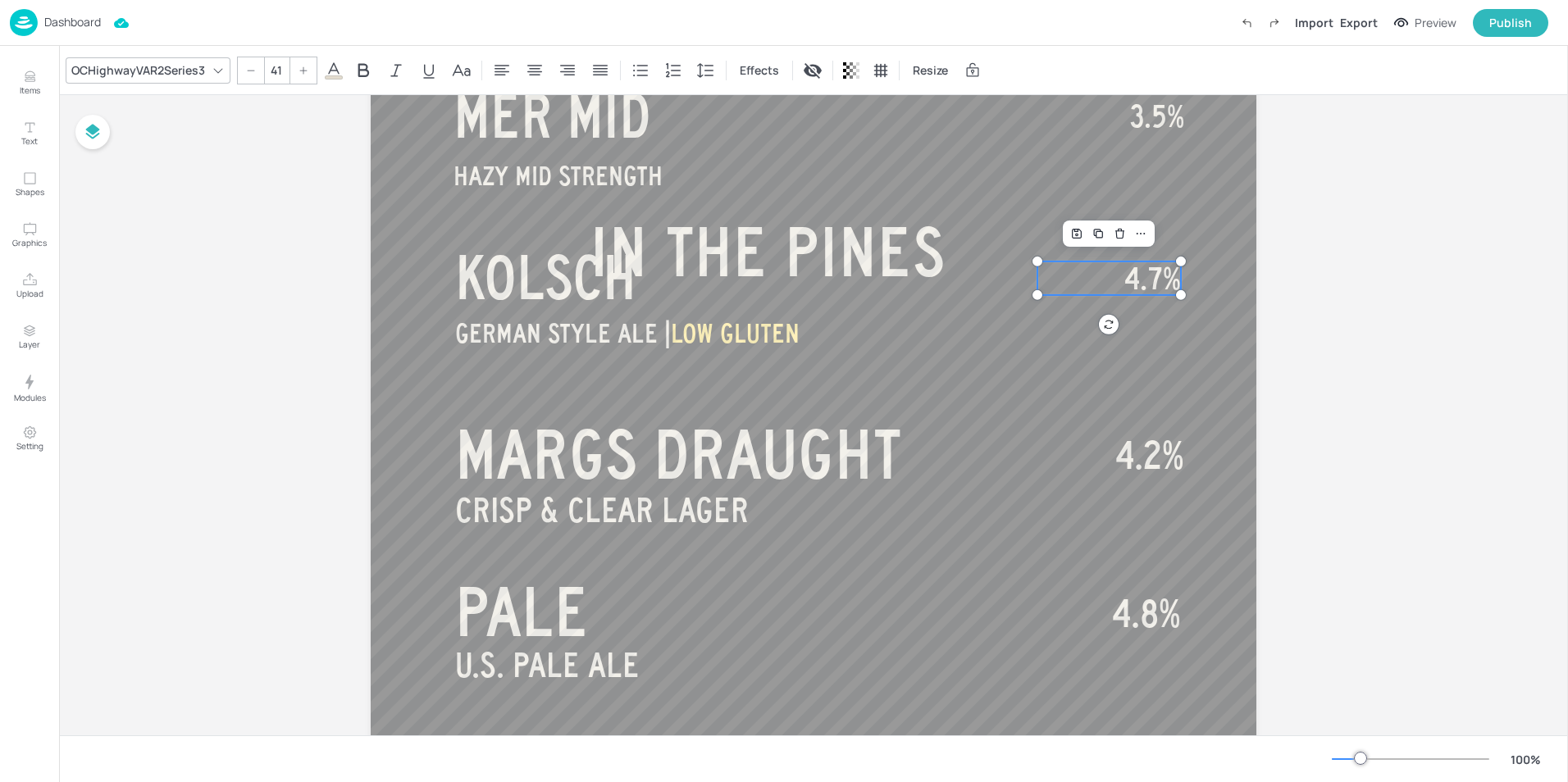
click at [254, 71] on icon at bounding box center [251, 71] width 10 height 10
click at [599, 457] on span "MARGS DRAUGHT" at bounding box center [677, 454] width 446 height 73
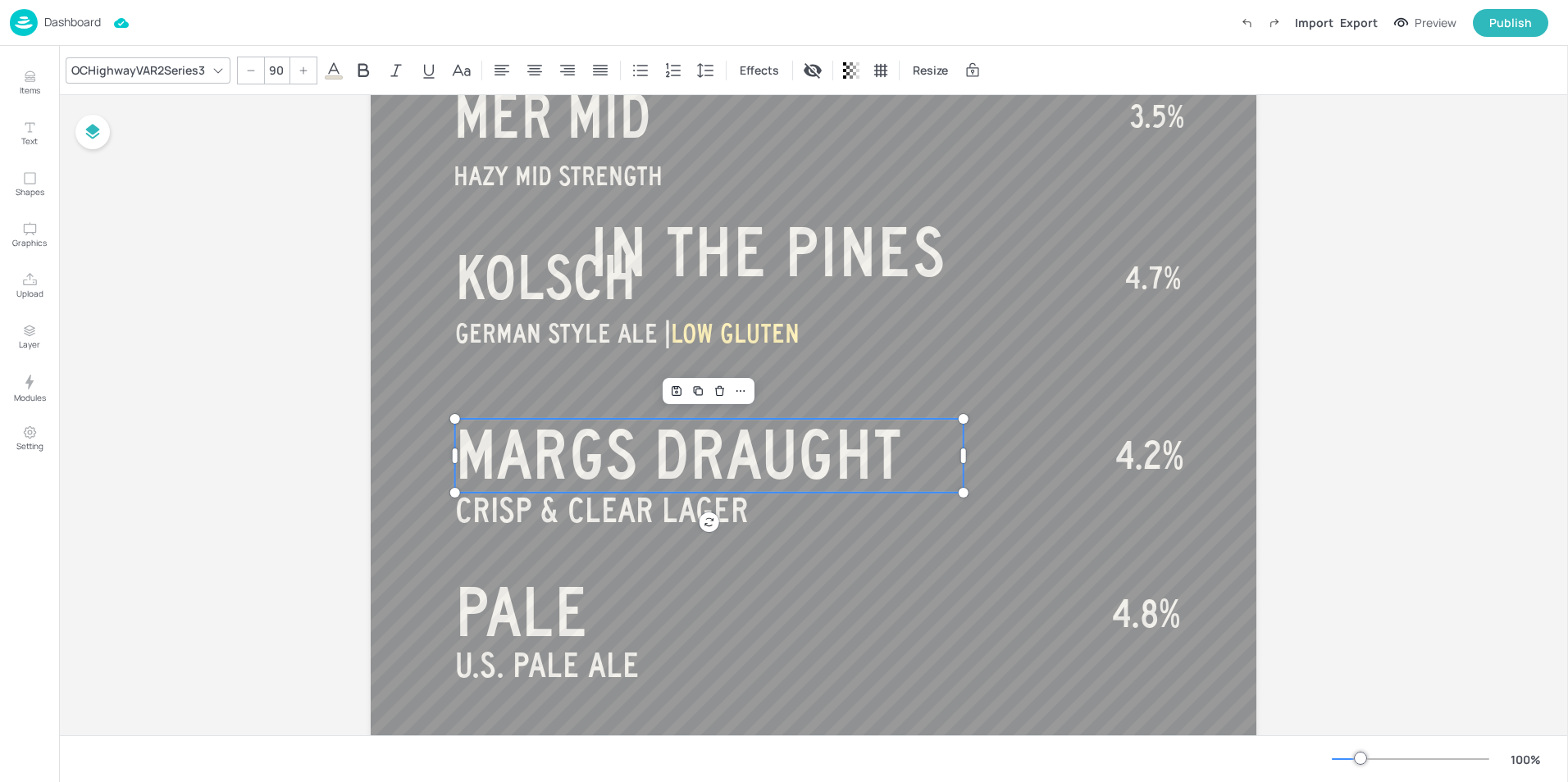
click at [246, 70] on icon at bounding box center [251, 71] width 10 height 10
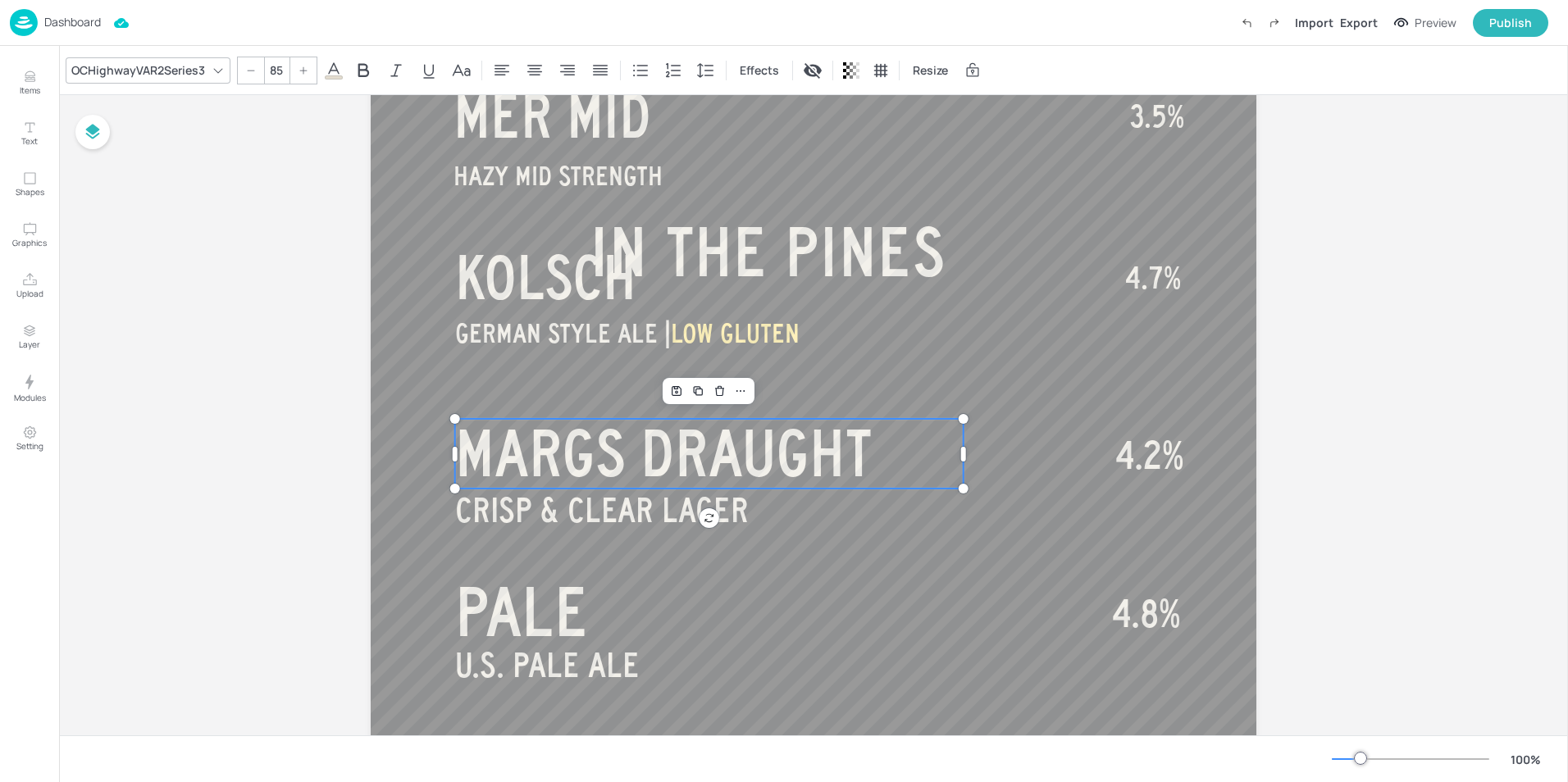
click at [246, 70] on icon at bounding box center [251, 71] width 10 height 10
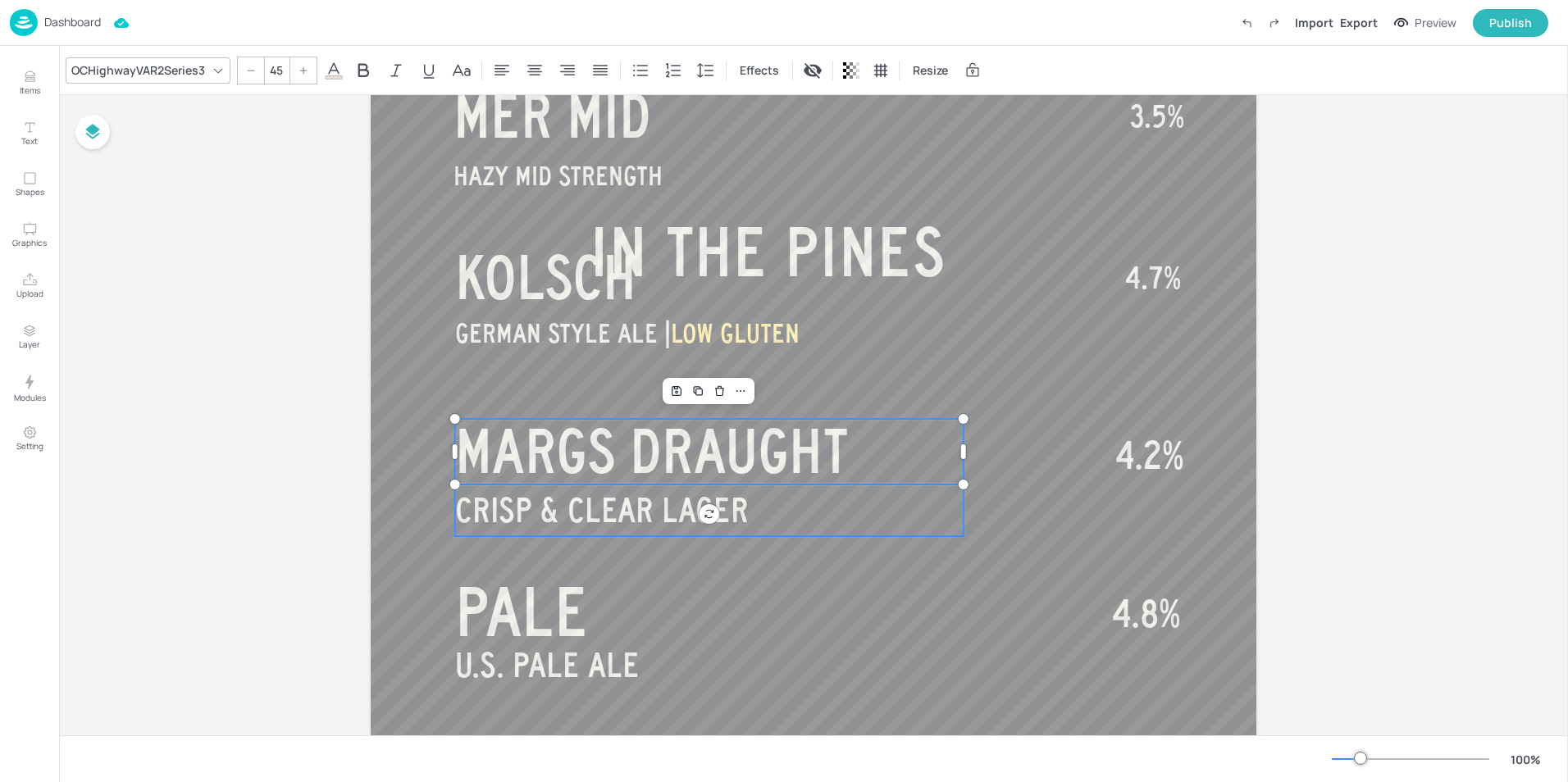
click at [612, 502] on span "CRISP & CLEAR LAGER" at bounding box center [602, 511] width 294 height 37
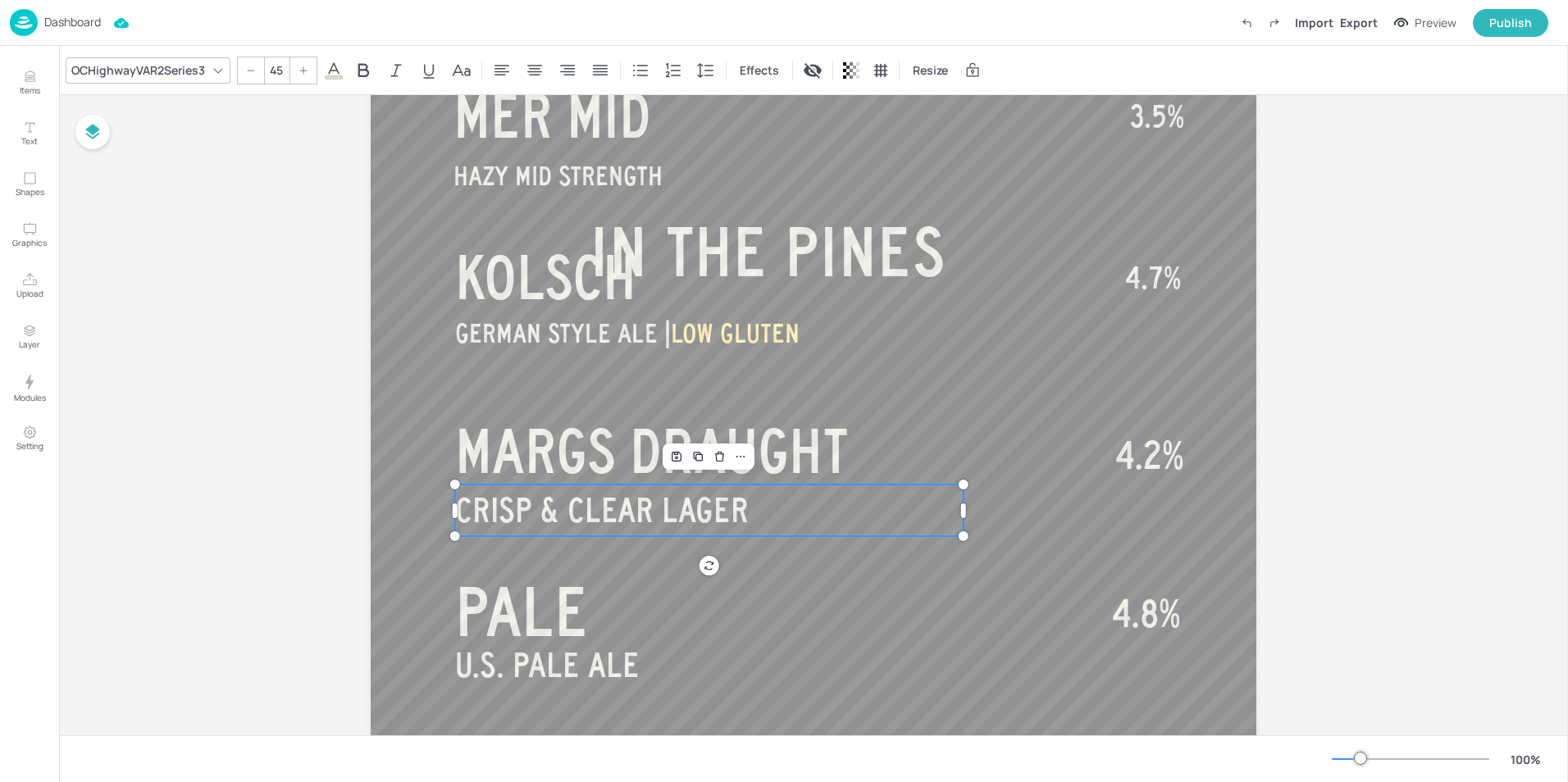
click at [244, 65] on div at bounding box center [251, 71] width 26 height 26
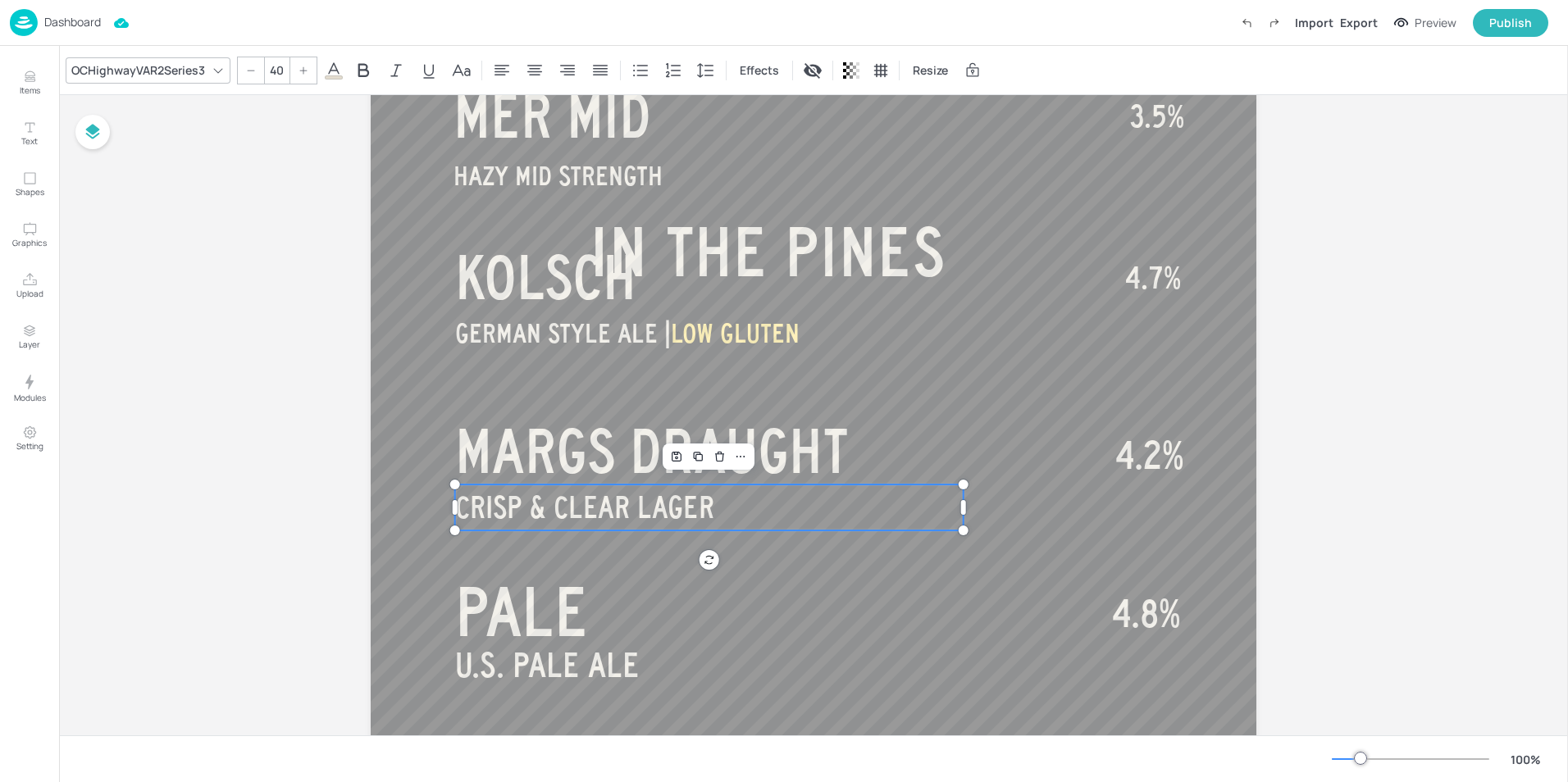
click at [244, 65] on div at bounding box center [251, 71] width 26 height 26
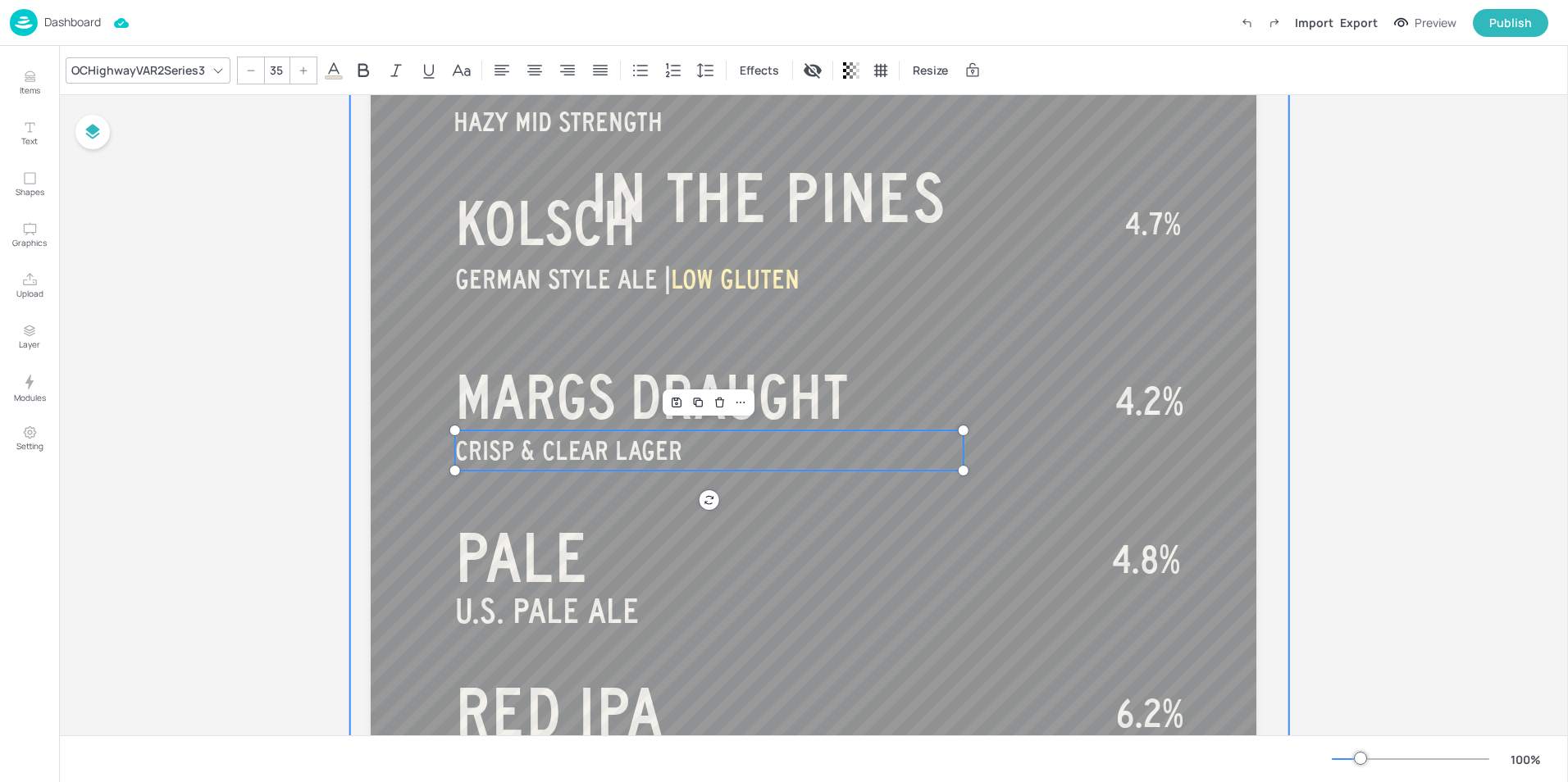
scroll to position [328, 0]
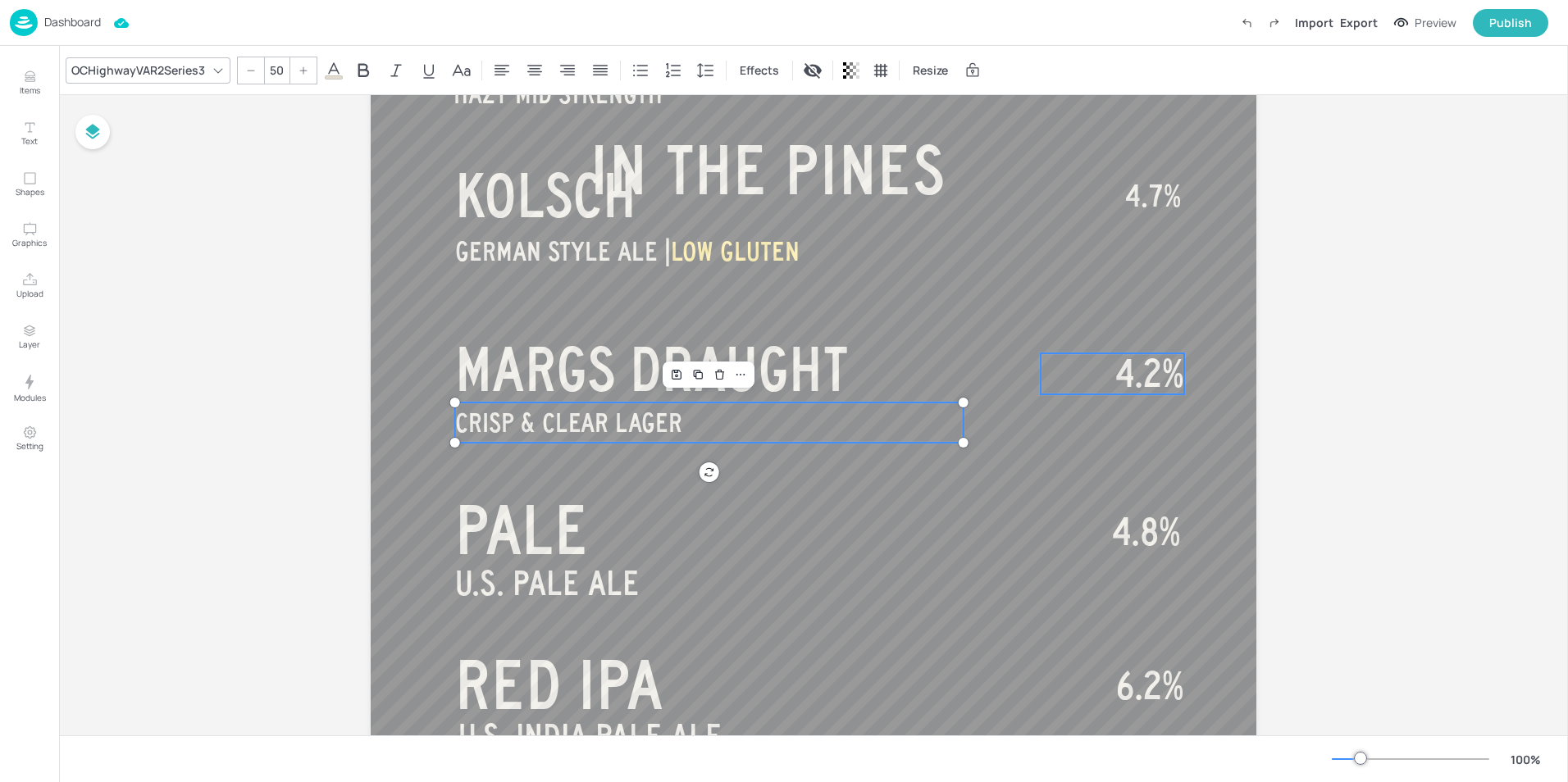
click at [1124, 367] on span "4.2%" at bounding box center [1150, 374] width 69 height 41
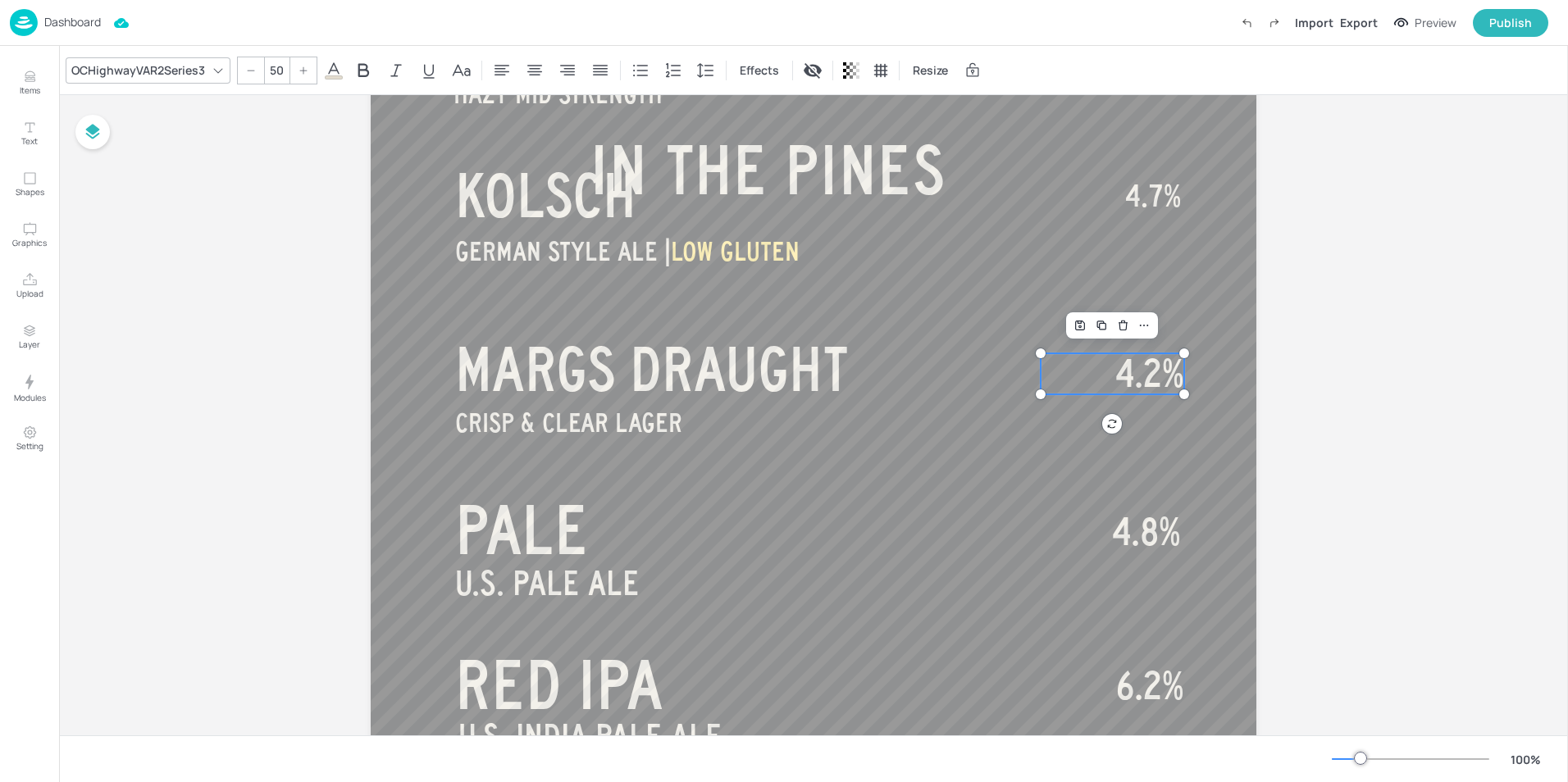
click at [249, 73] on icon at bounding box center [251, 71] width 10 height 10
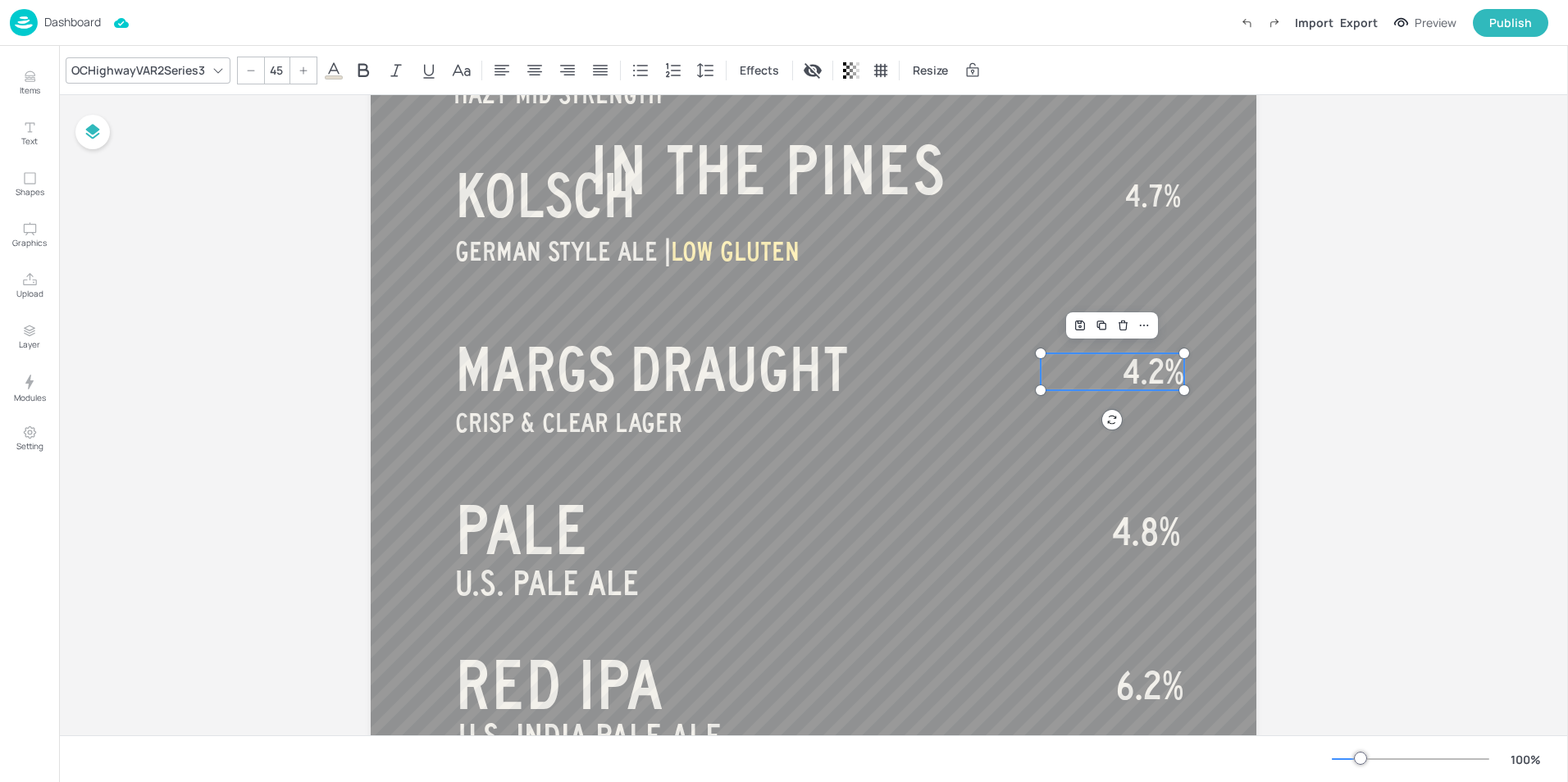
click at [249, 73] on icon at bounding box center [251, 71] width 10 height 10
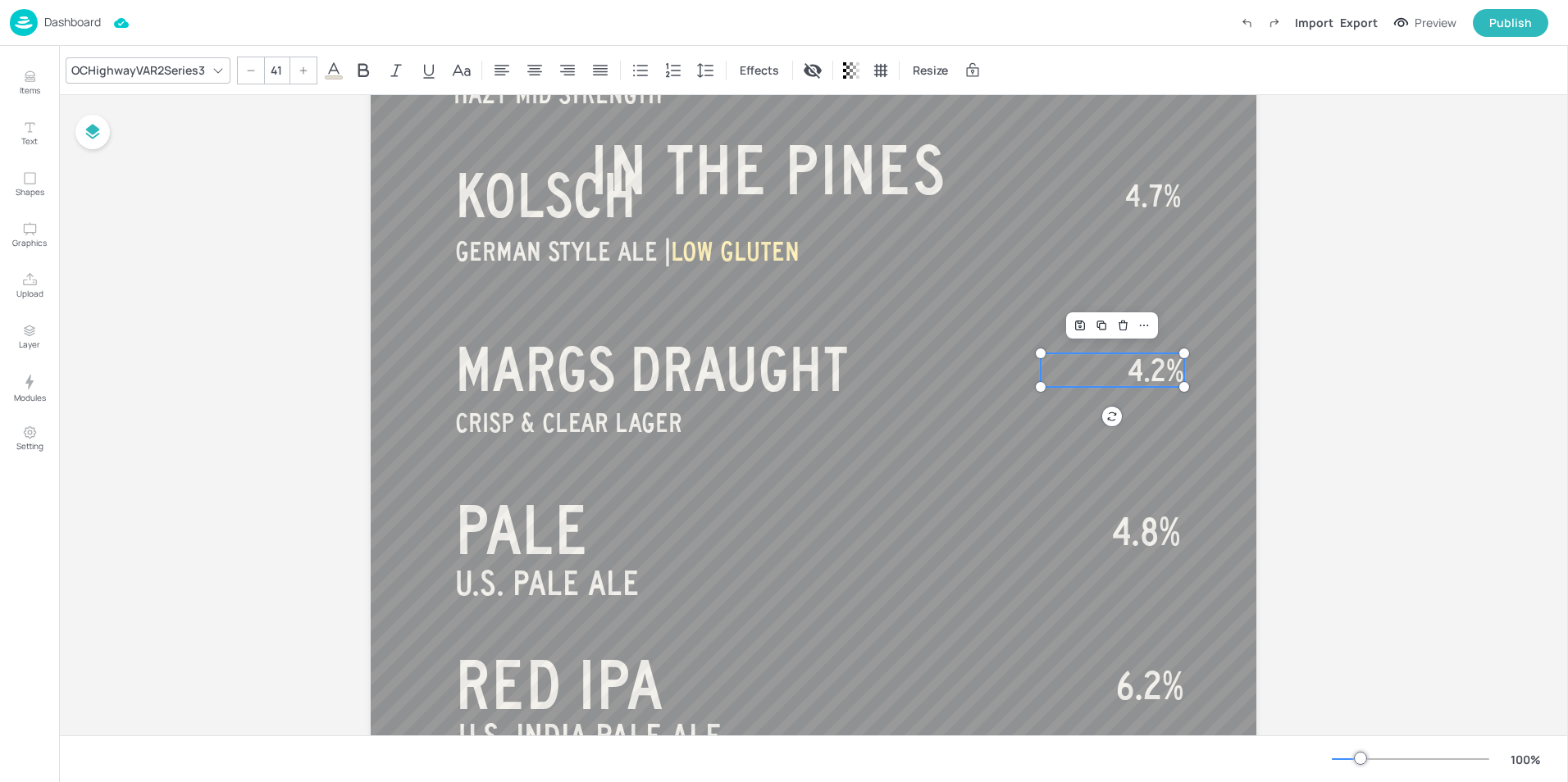
type input "40"
click at [1368, 424] on div "Board BEER - CORE V HAZY MID STRENGTH MER MID GERMAN STYLE ALE | LOW GLUTEN KOL…" at bounding box center [813, 601] width 1509 height 1668
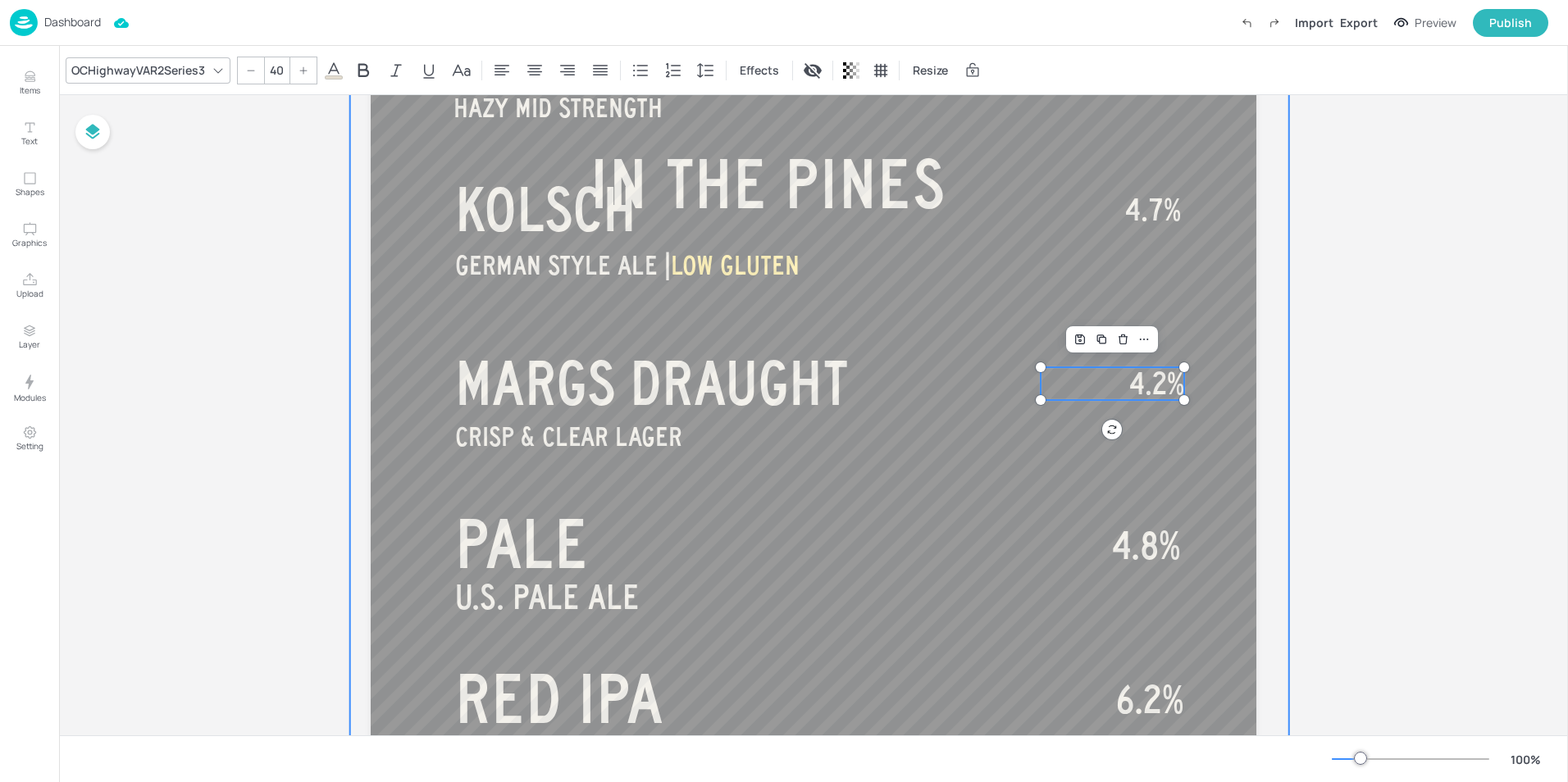
scroll to position [246, 0]
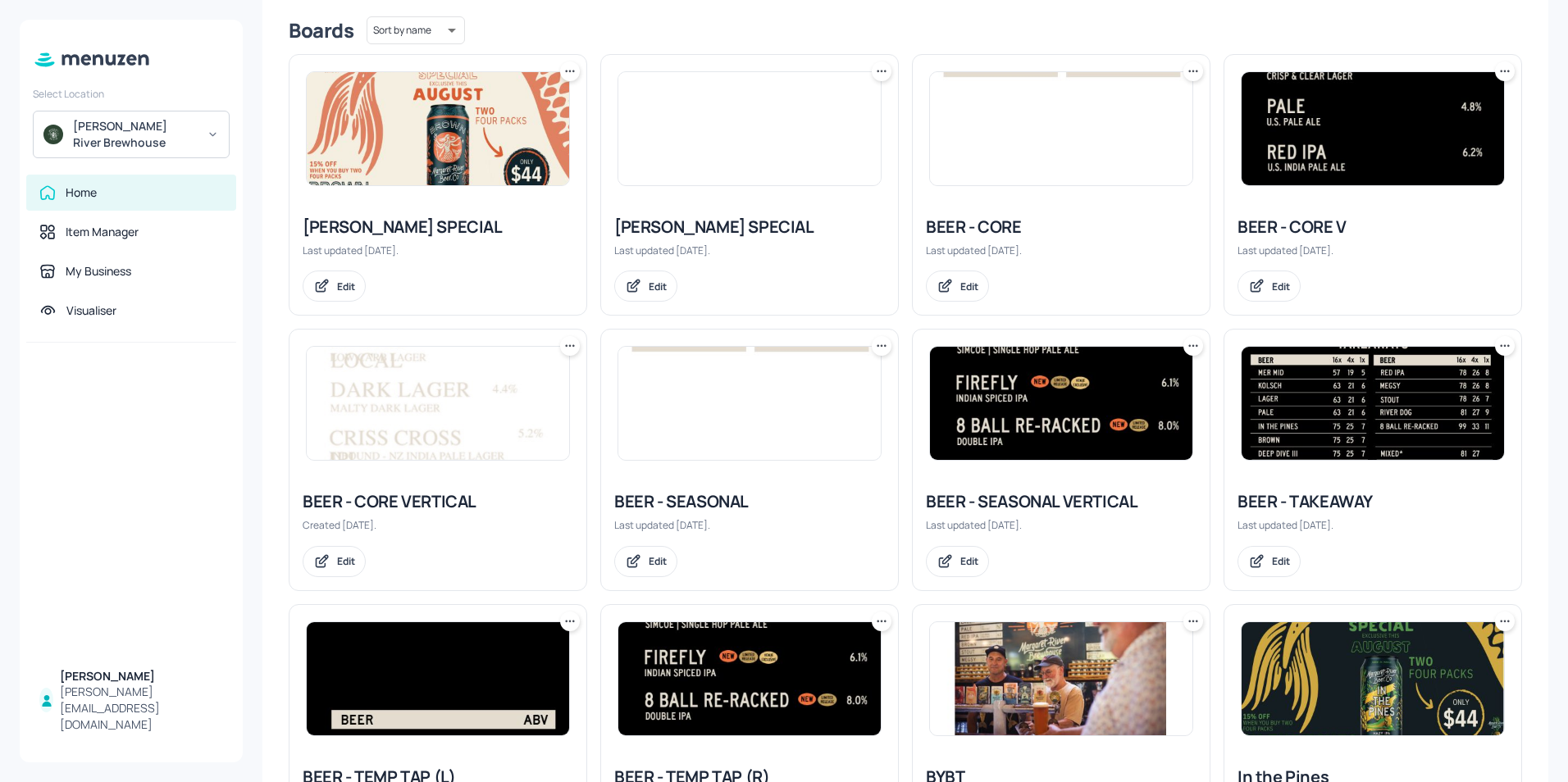
scroll to position [492, 0]
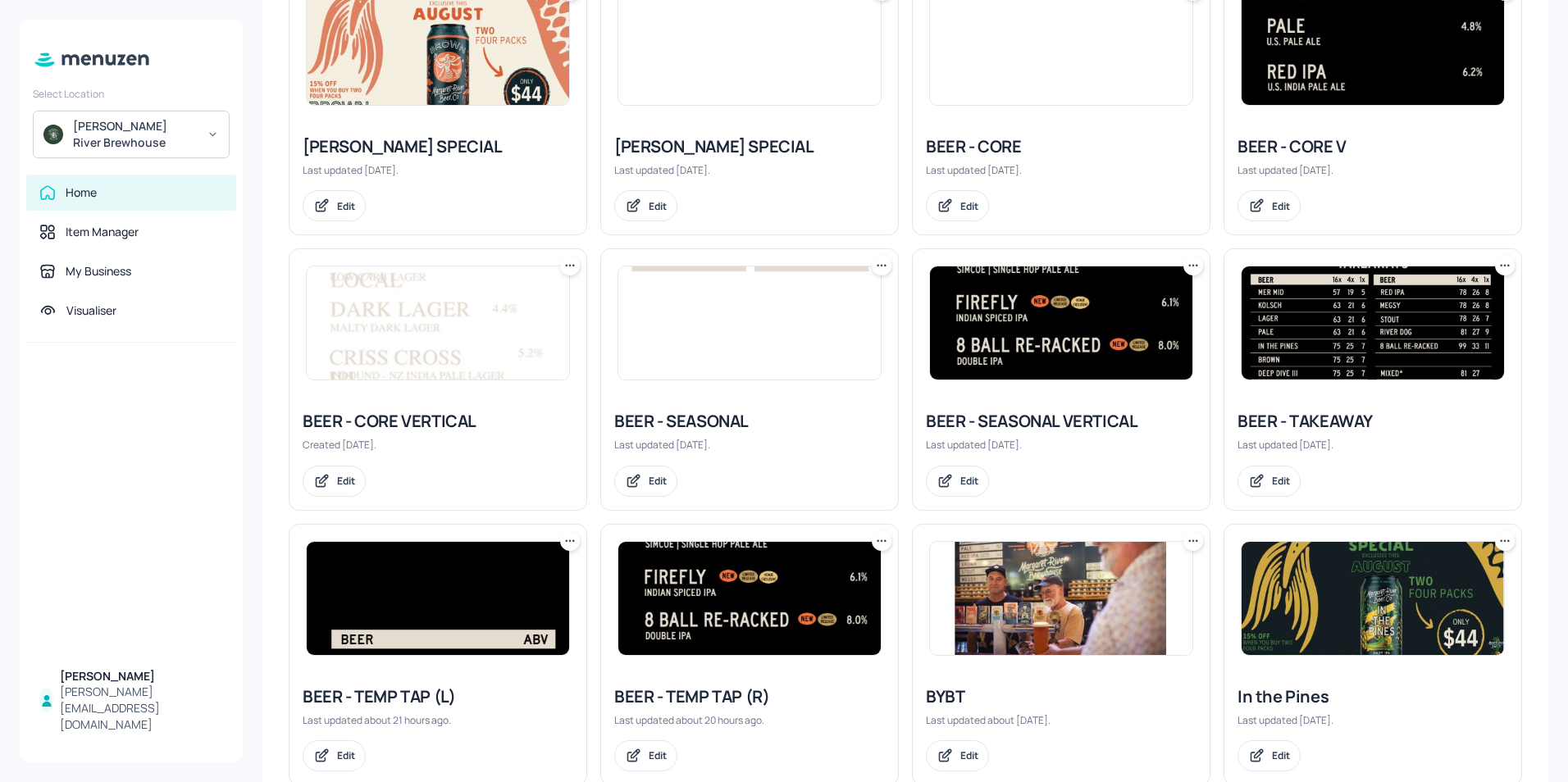
click at [1007, 365] on img at bounding box center [1061, 322] width 263 height 113
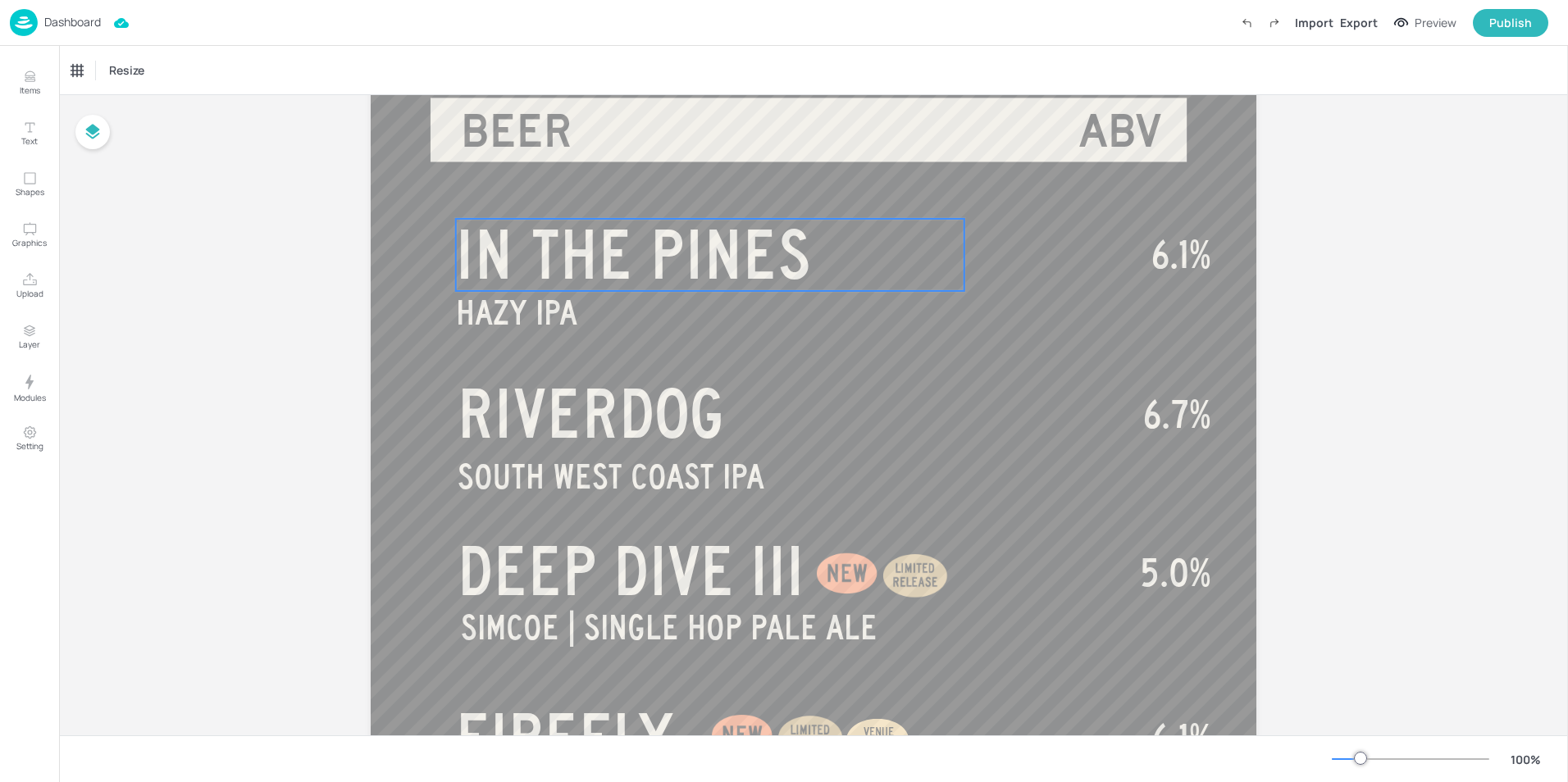
scroll to position [82, 0]
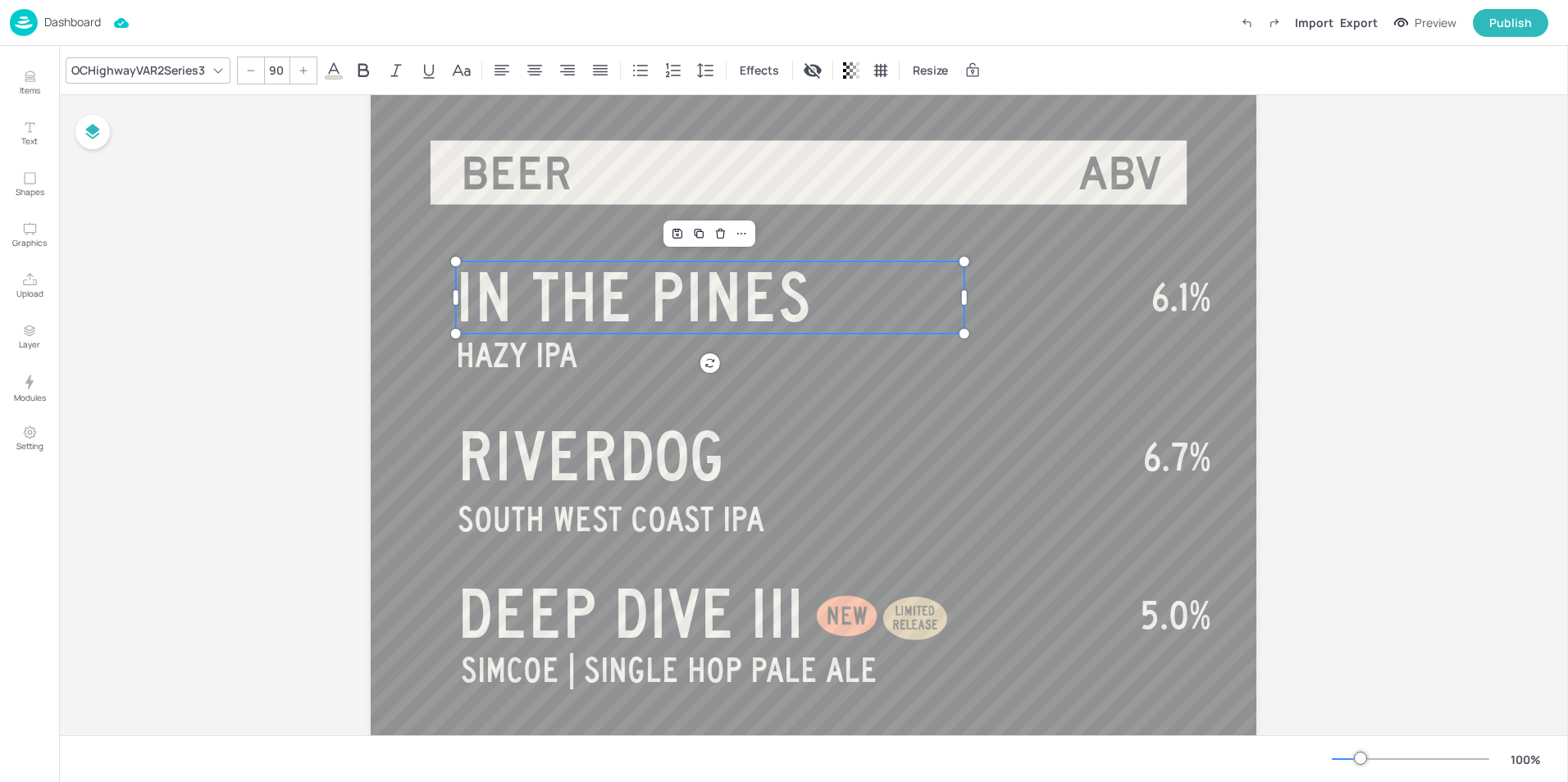
click at [699, 294] on span "IN THE PINES" at bounding box center [633, 296] width 356 height 73
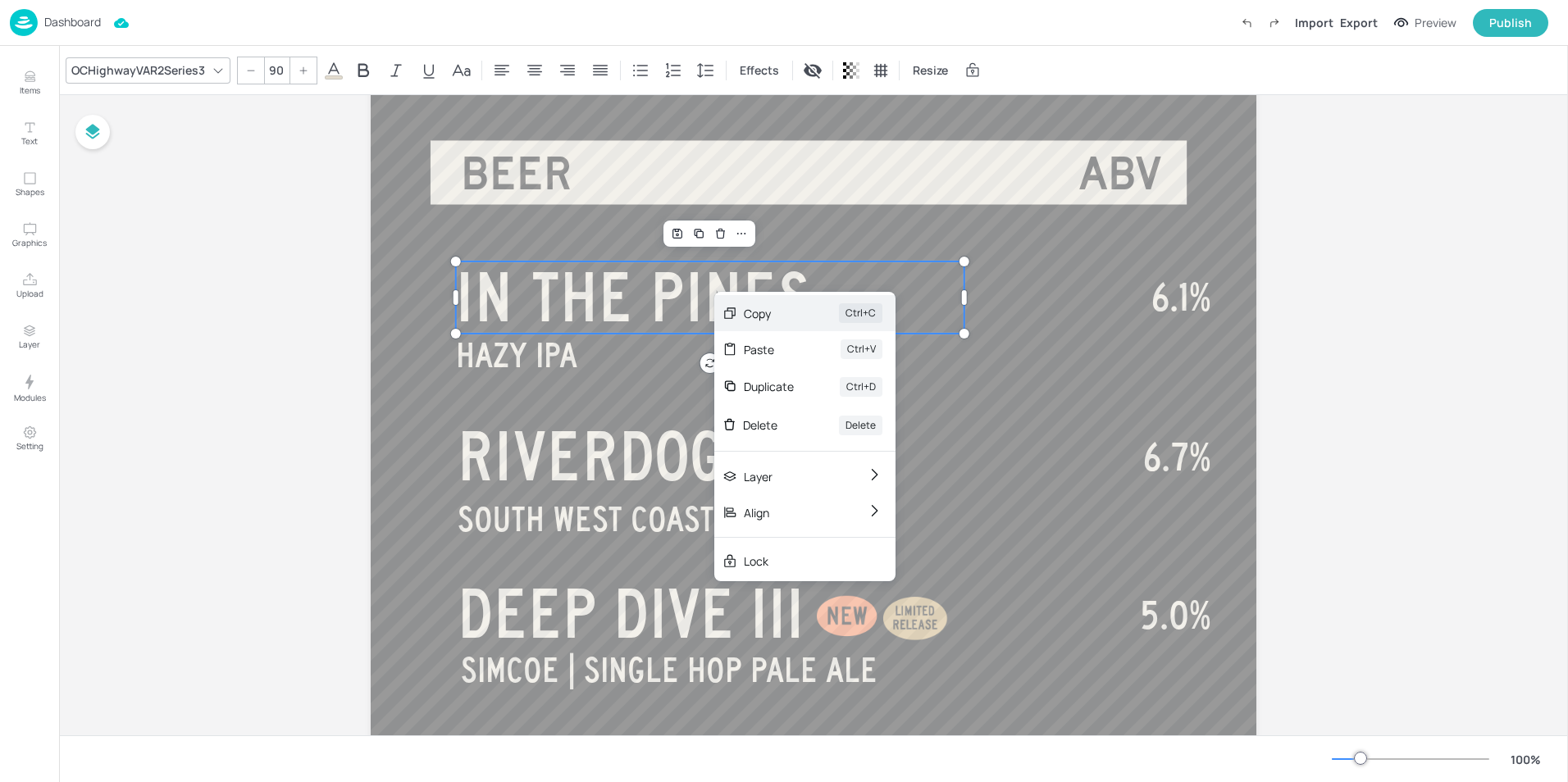
click at [761, 319] on div "Copy" at bounding box center [768, 314] width 49 height 18
